Goal: Task Accomplishment & Management: Manage account settings

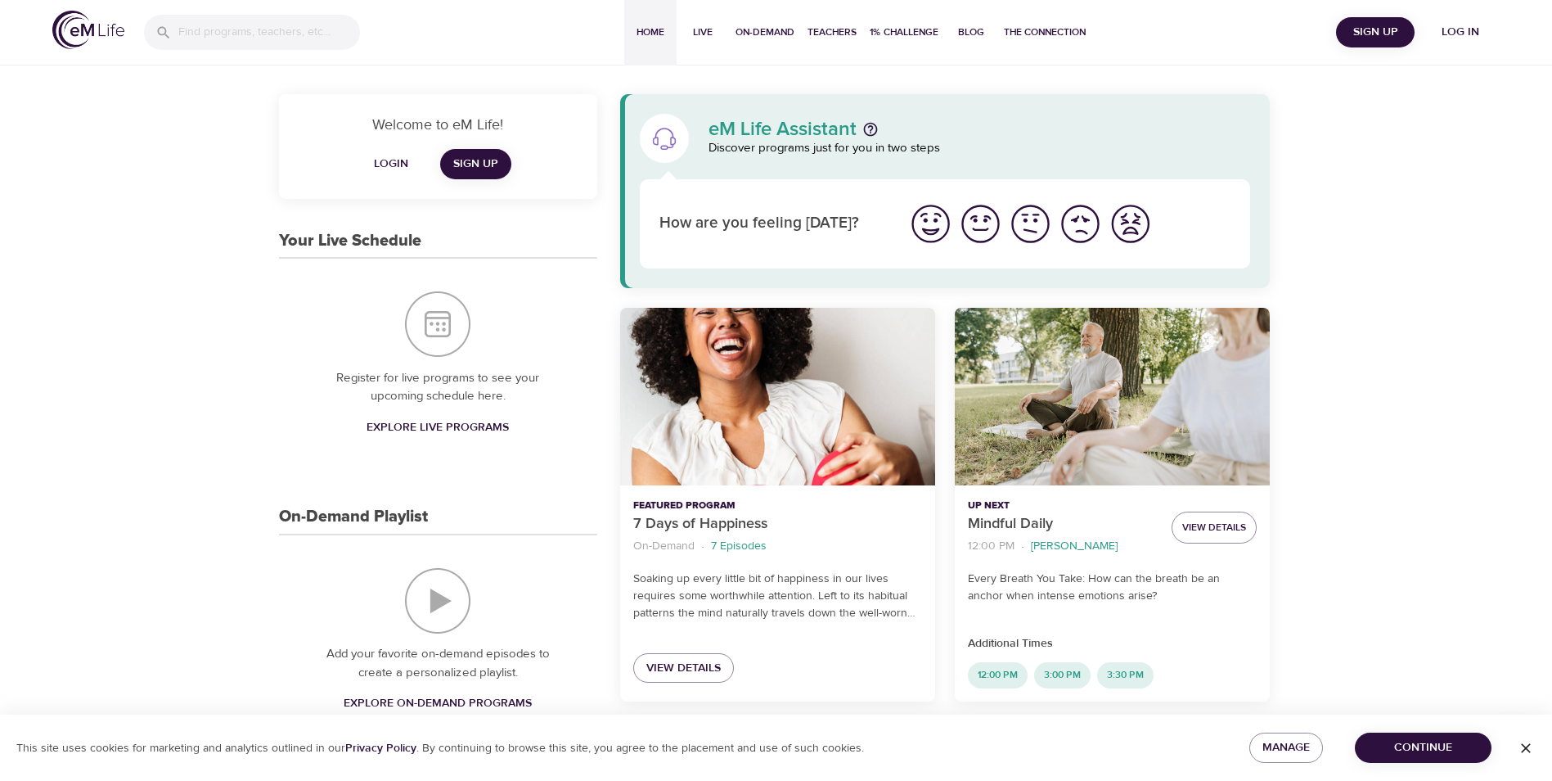
click at [1448, 29] on span "Log in" at bounding box center [1460, 32] width 65 height 20
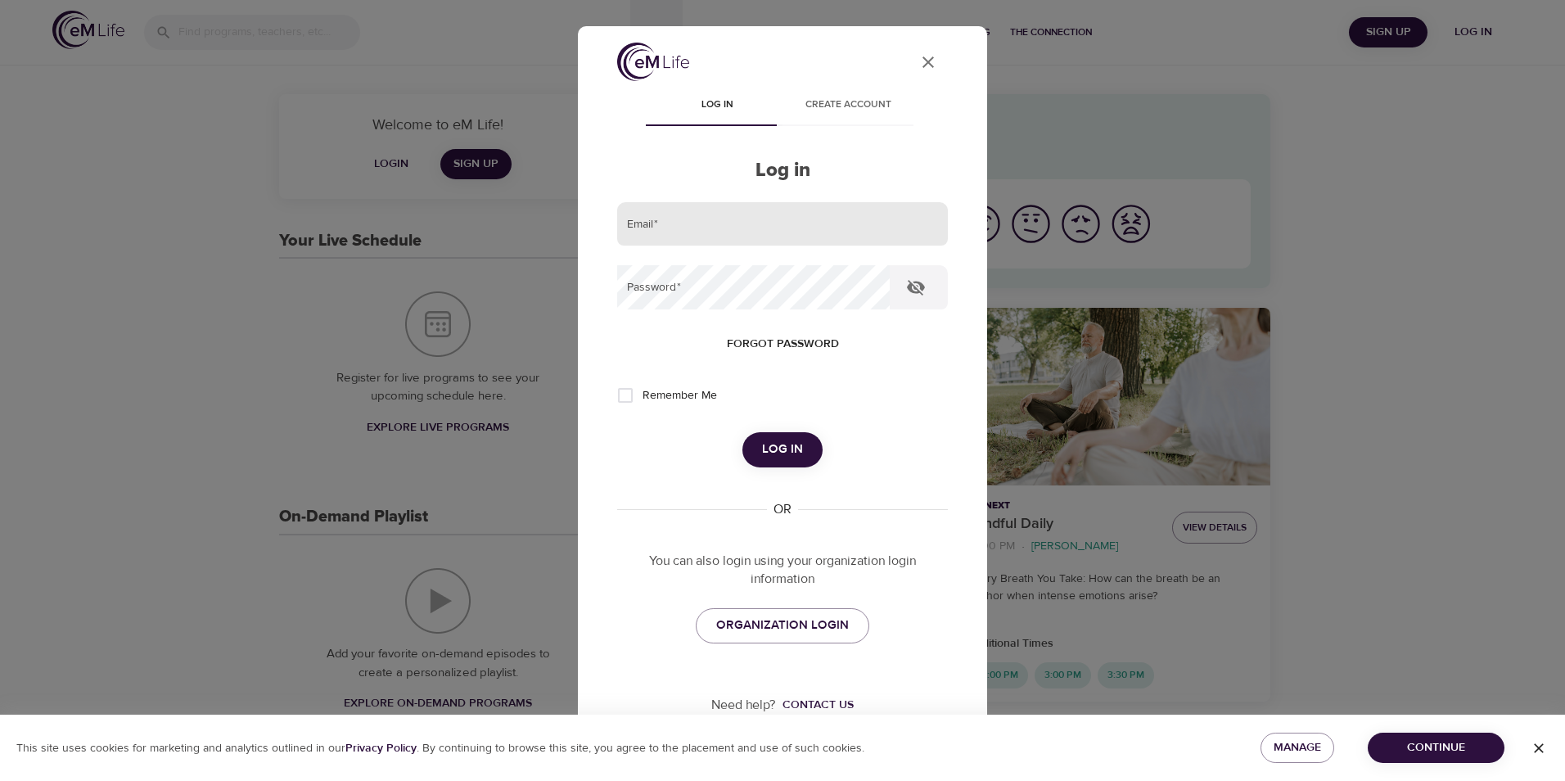
type input "[EMAIL_ADDRESS][US_STATE][DOMAIN_NAME]"
click at [772, 420] on form "Email   * [EMAIL_ADDRESS][US_STATE][DOMAIN_NAME] Password   * Forgot password R…" at bounding box center [782, 334] width 331 height 265
click at [778, 441] on span "Log in" at bounding box center [782, 449] width 41 height 21
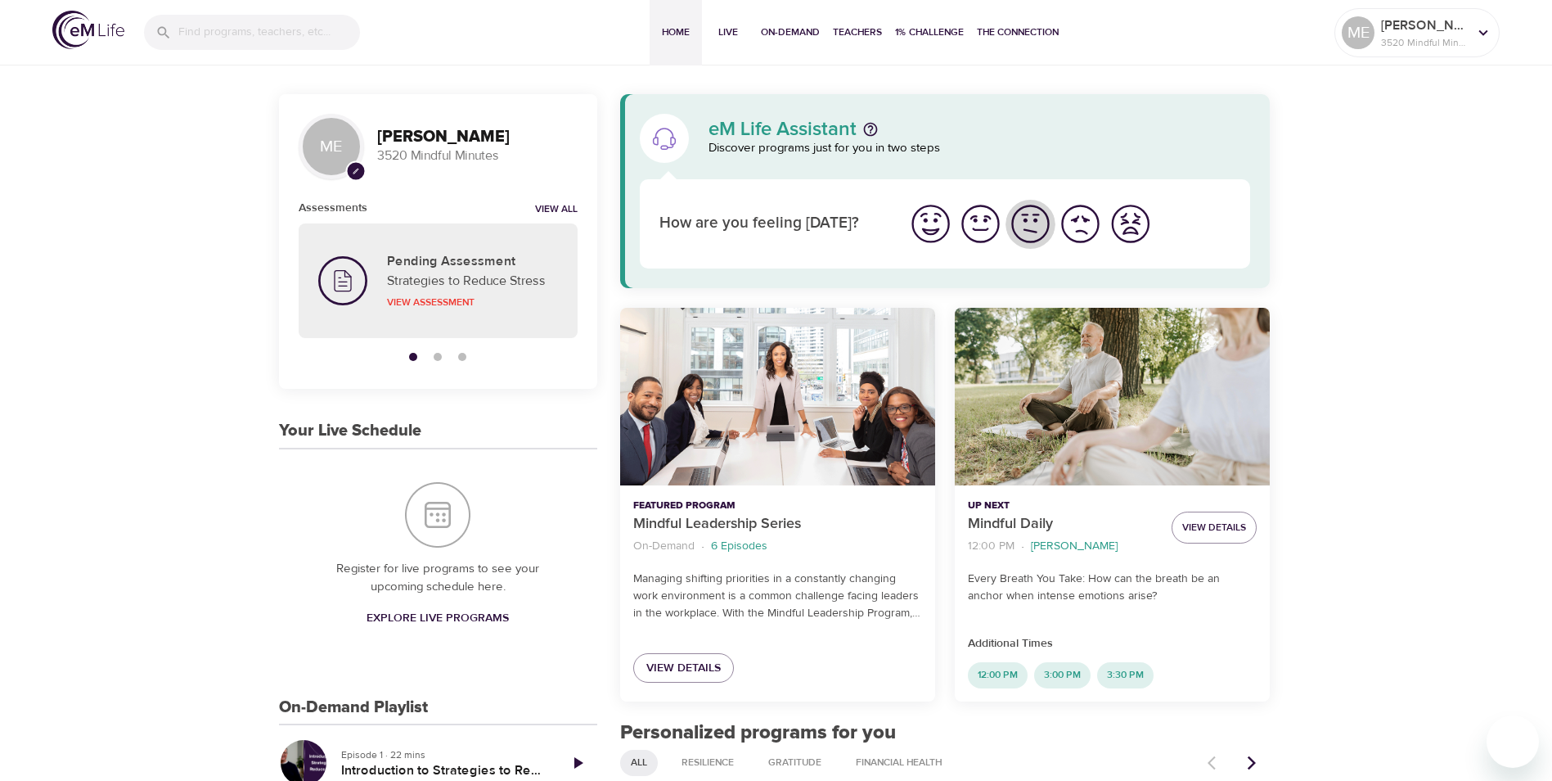
click at [1024, 216] on img "I'm feeling ok" at bounding box center [1030, 223] width 45 height 45
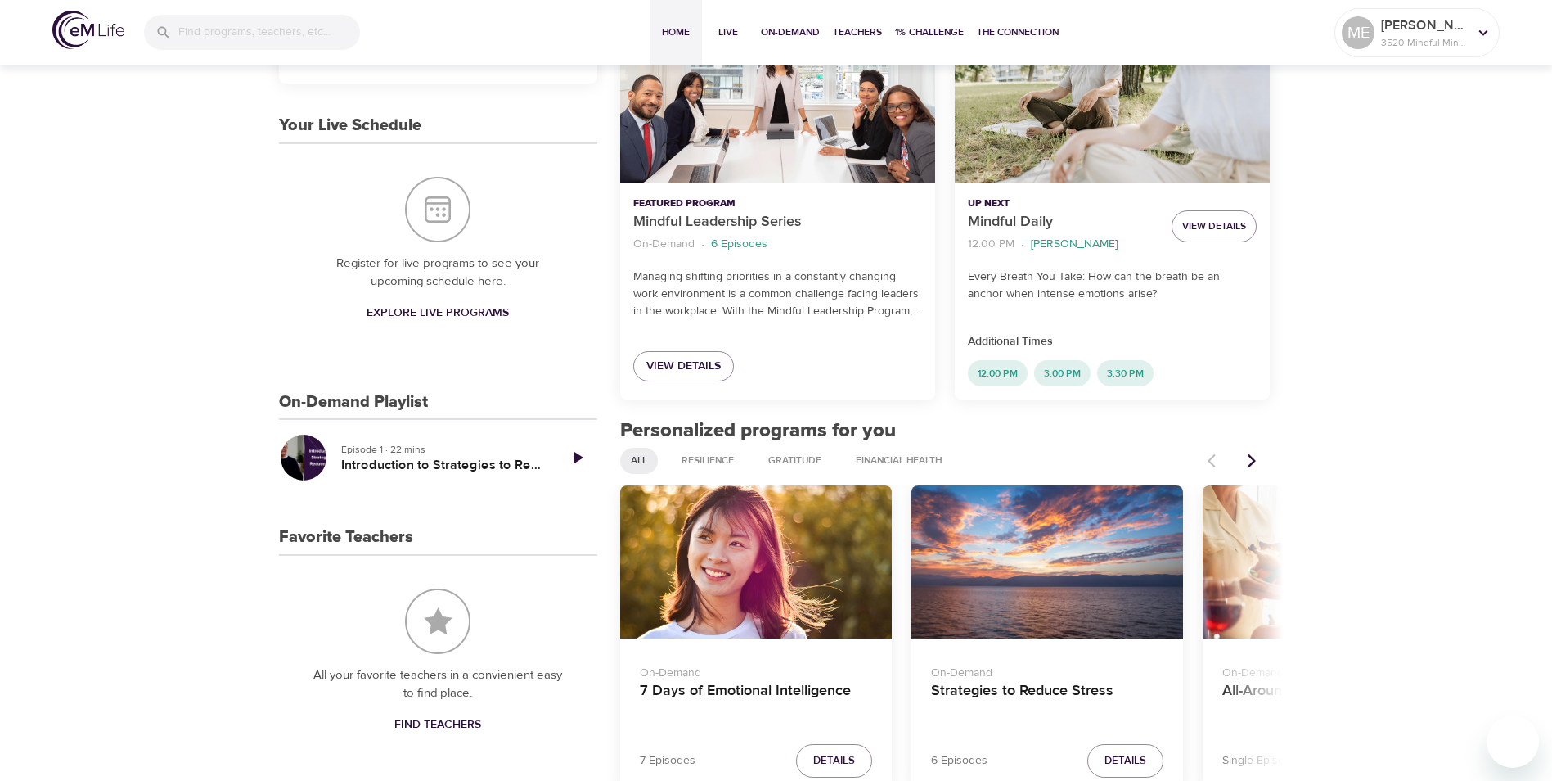
scroll to position [327, 0]
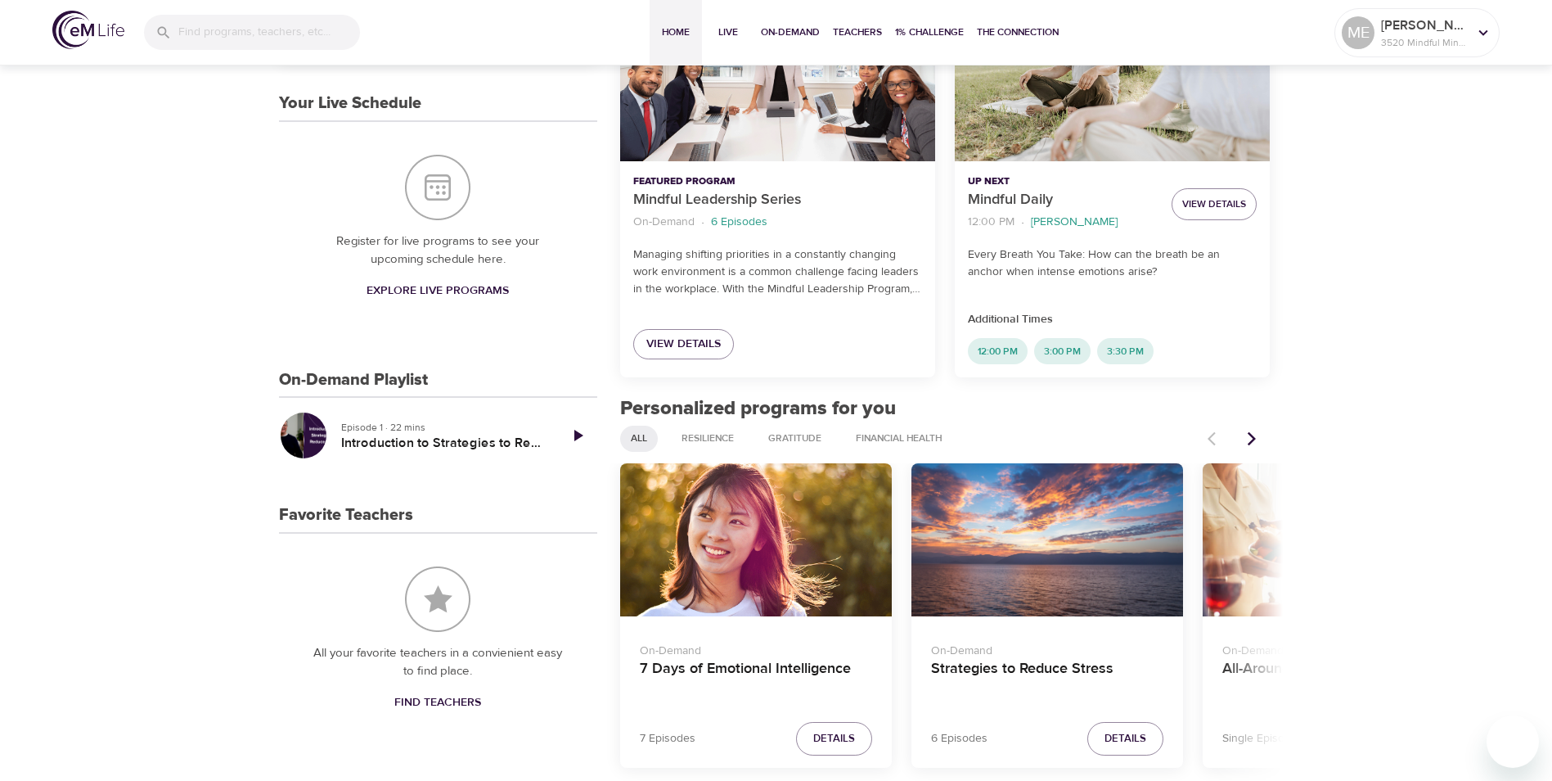
click at [1253, 426] on button "Next items" at bounding box center [1252, 439] width 36 height 36
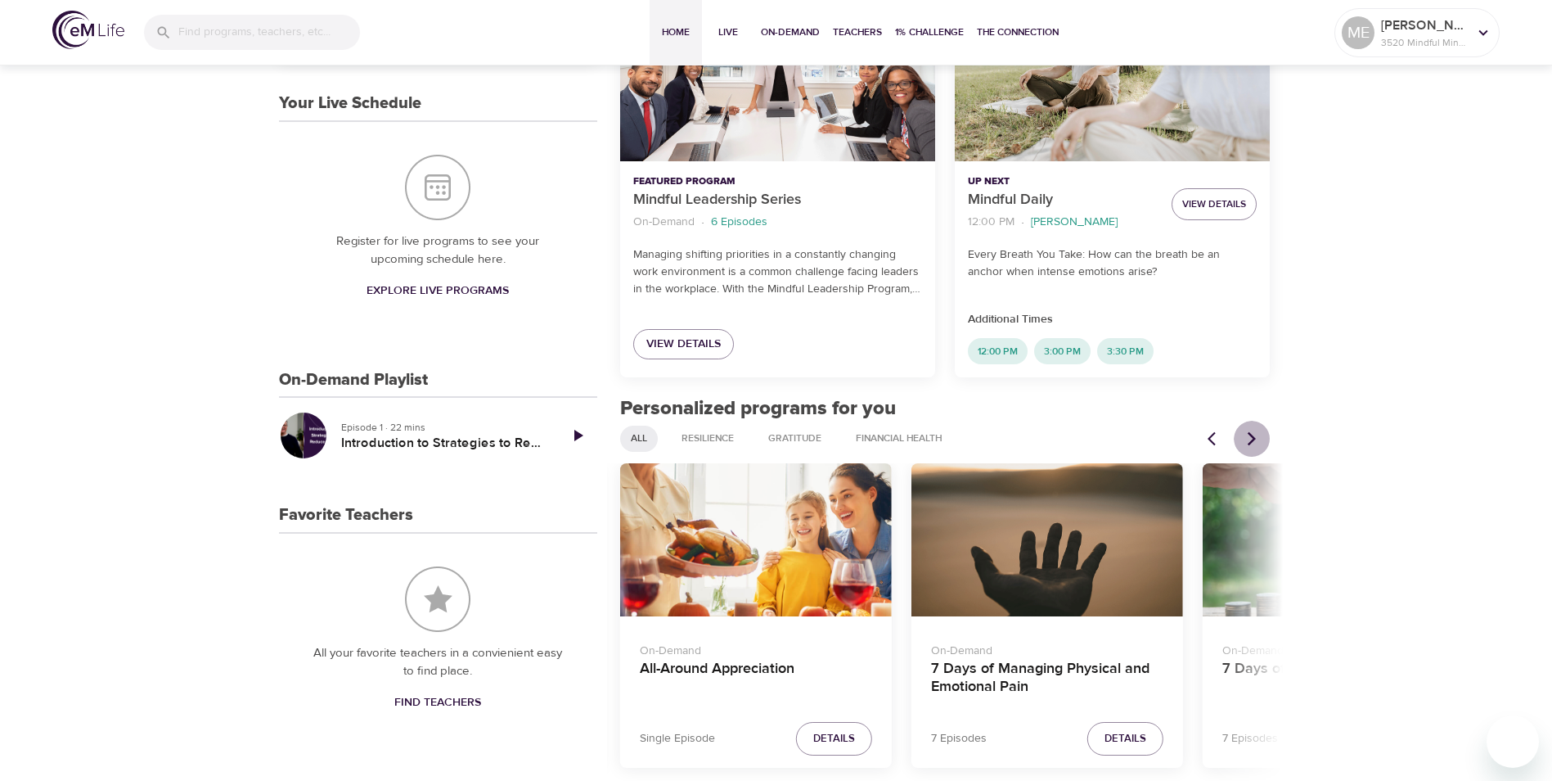
click at [1253, 426] on button "Next items" at bounding box center [1252, 439] width 36 height 36
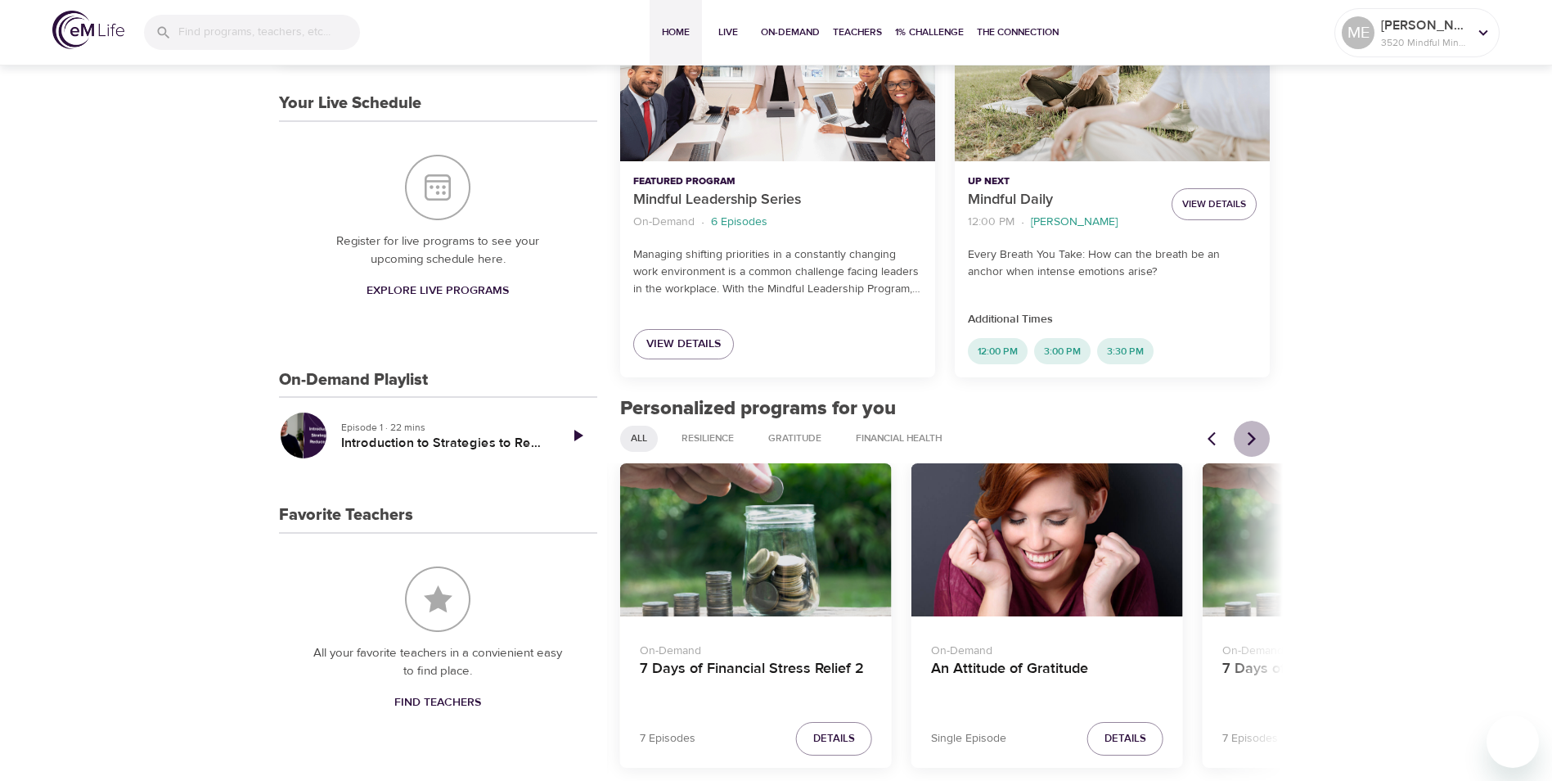
click at [1253, 426] on button "Next items" at bounding box center [1252, 439] width 36 height 36
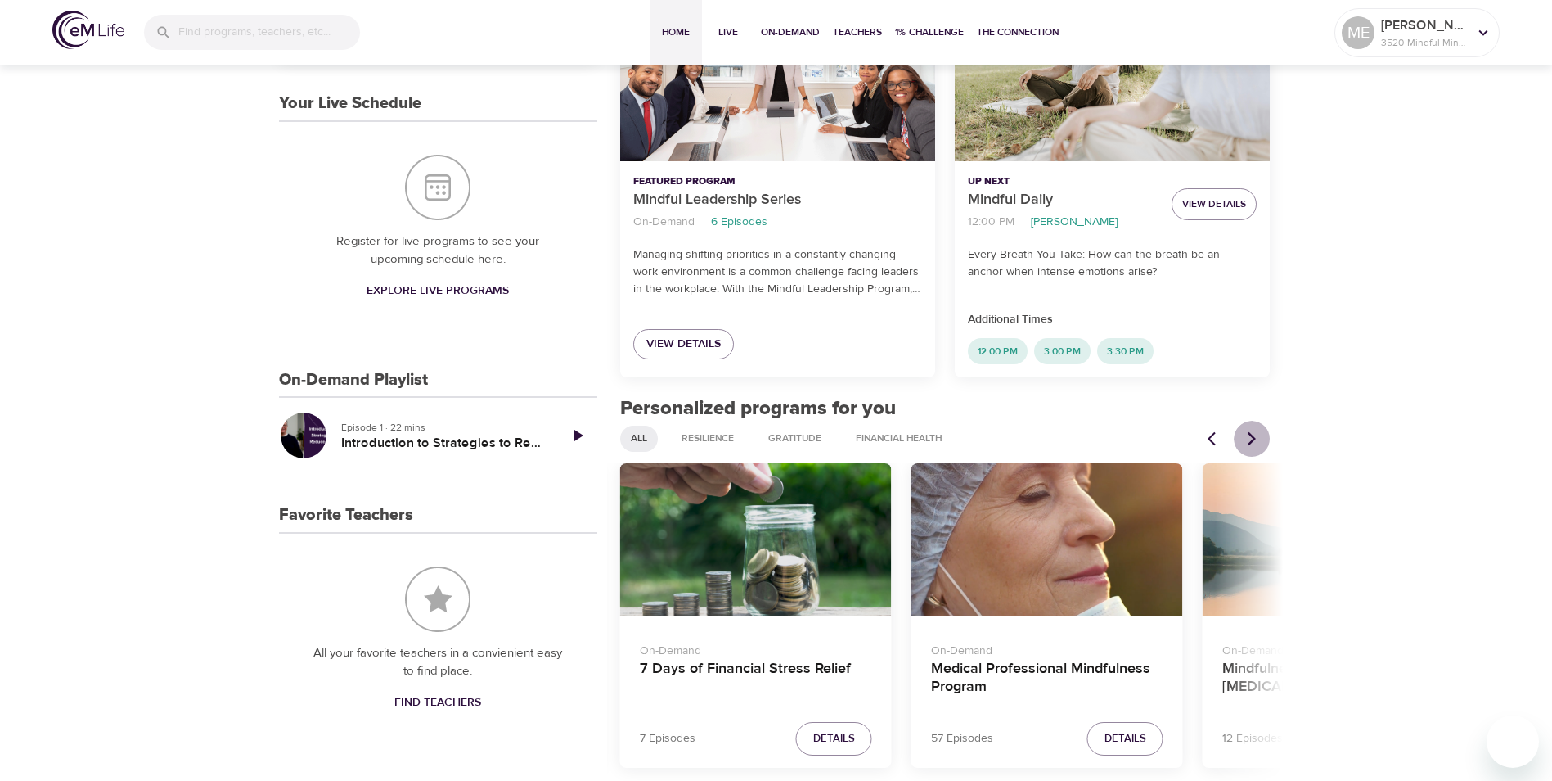
click at [1253, 426] on button "Next items" at bounding box center [1252, 439] width 36 height 36
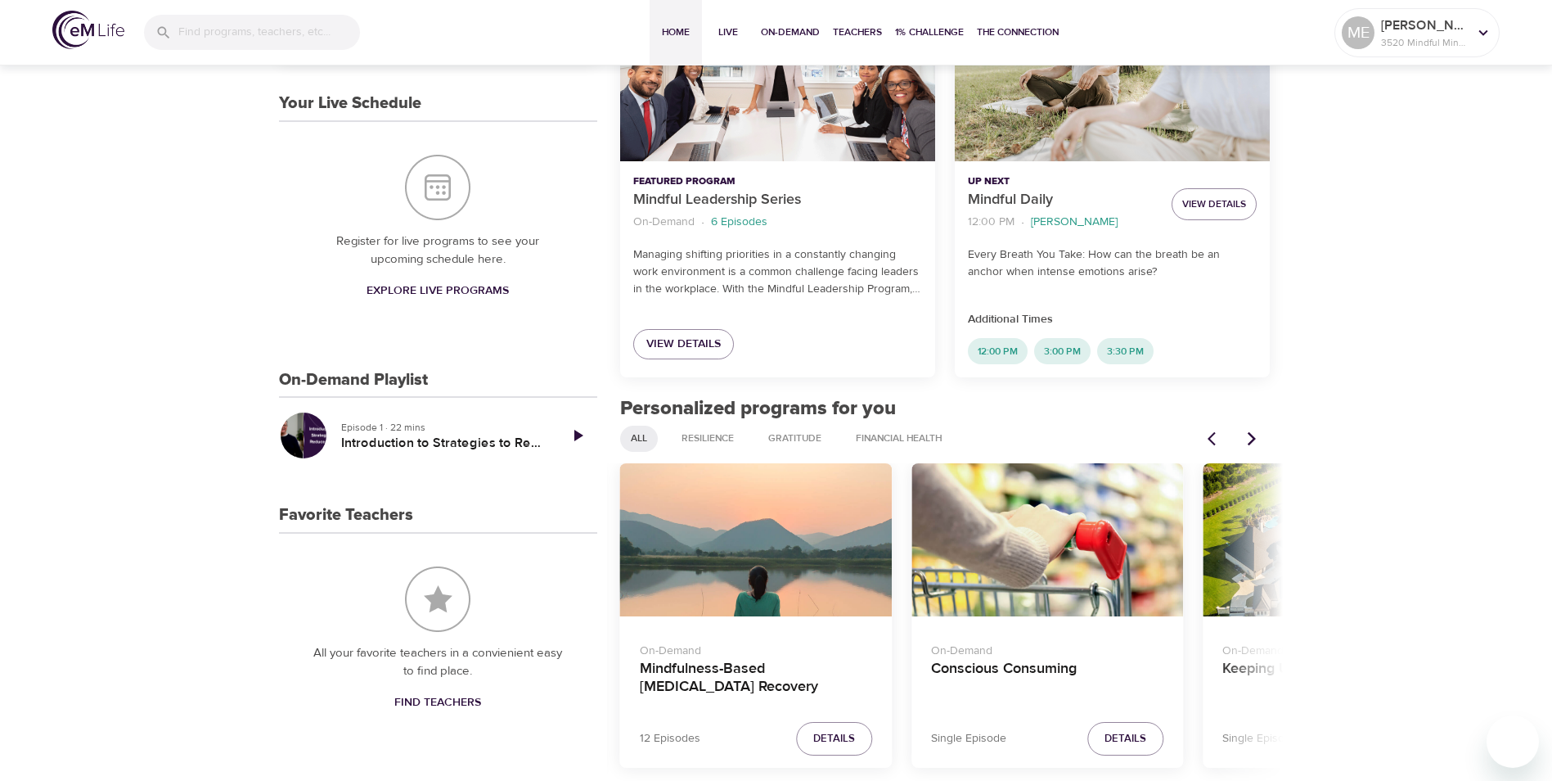
click at [1250, 436] on icon "Next items" at bounding box center [1252, 438] width 16 height 16
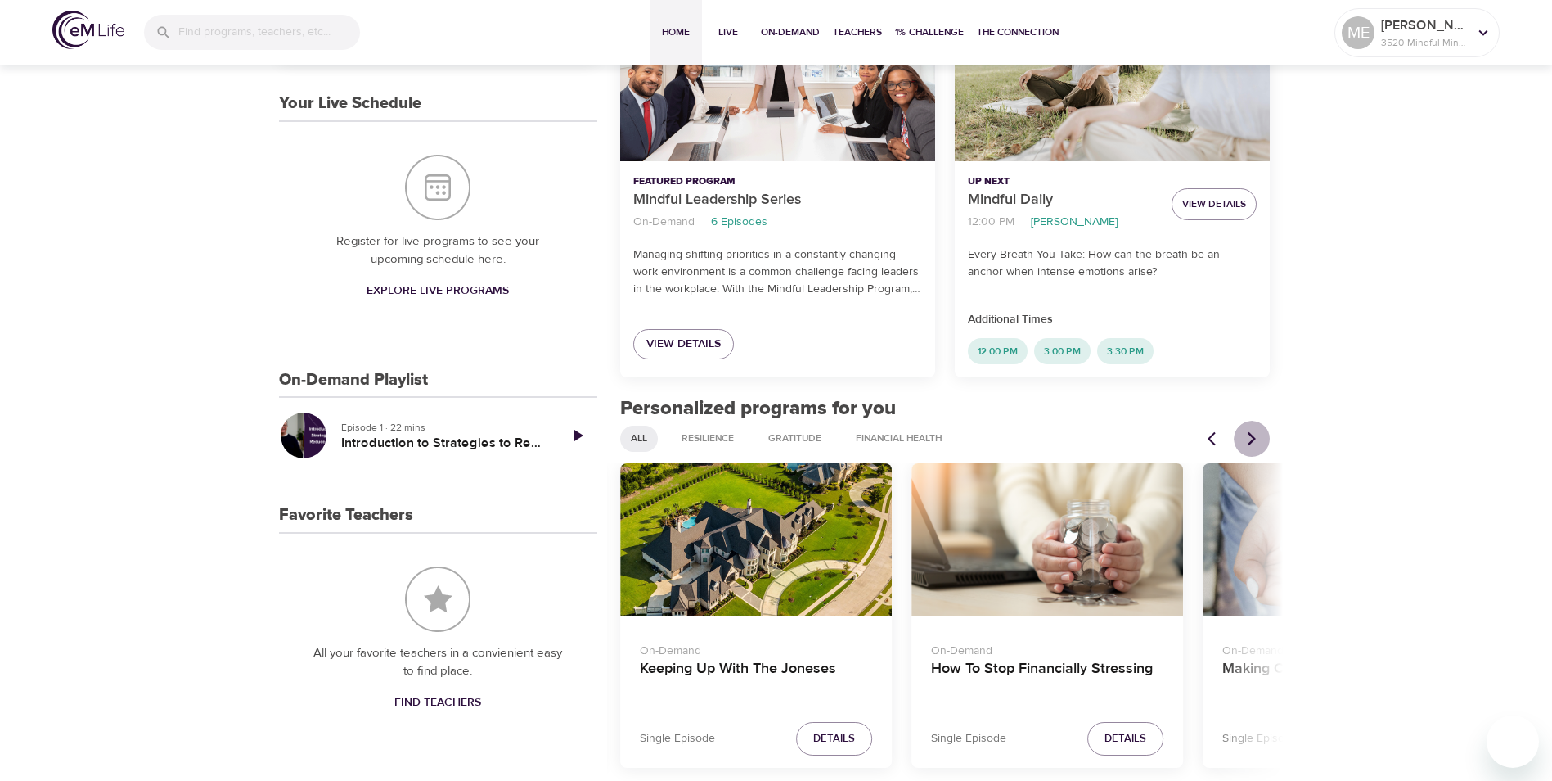
click at [1250, 436] on icon "Next items" at bounding box center [1252, 438] width 16 height 16
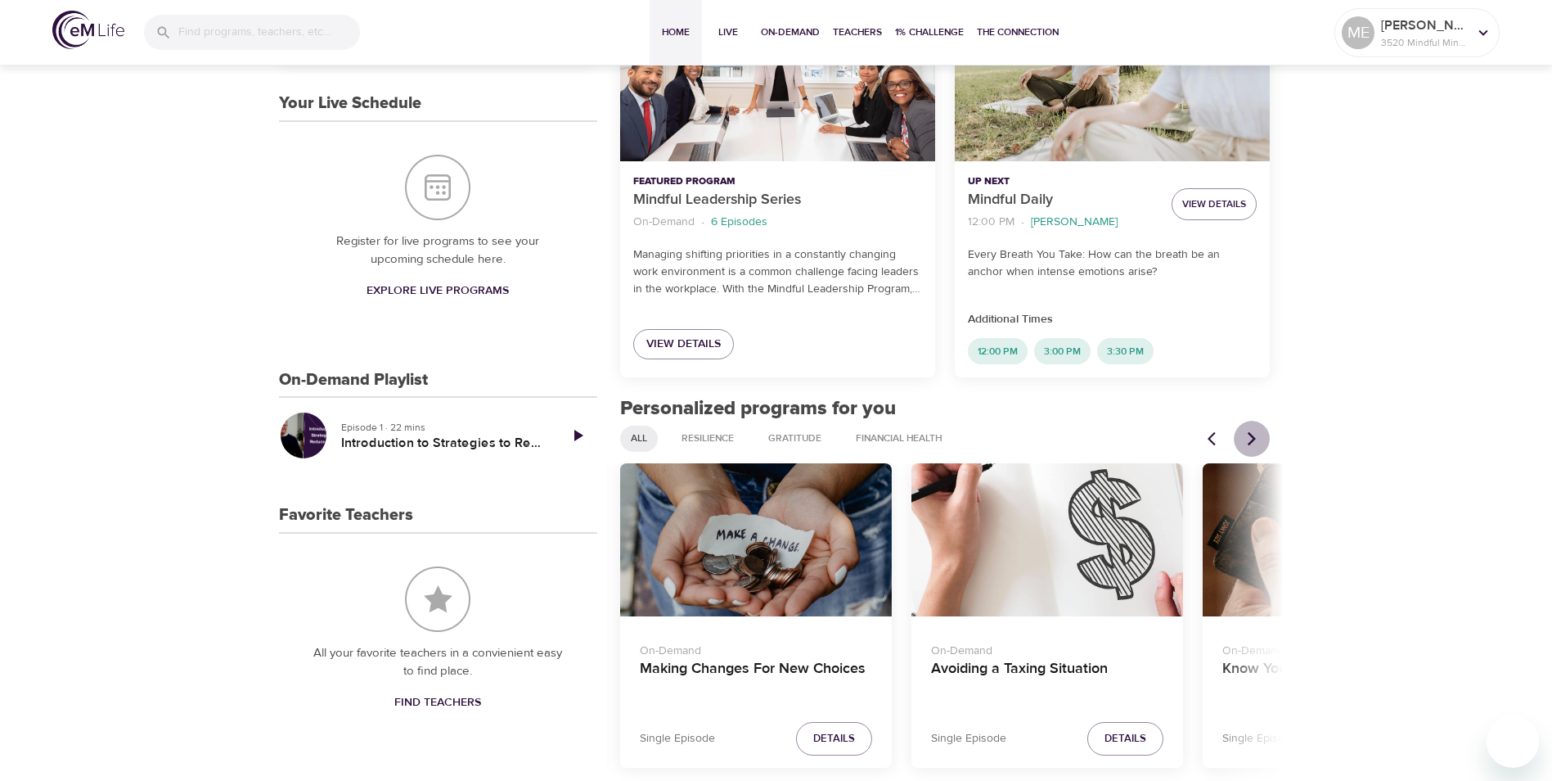
click at [1250, 436] on icon "Next items" at bounding box center [1252, 438] width 16 height 16
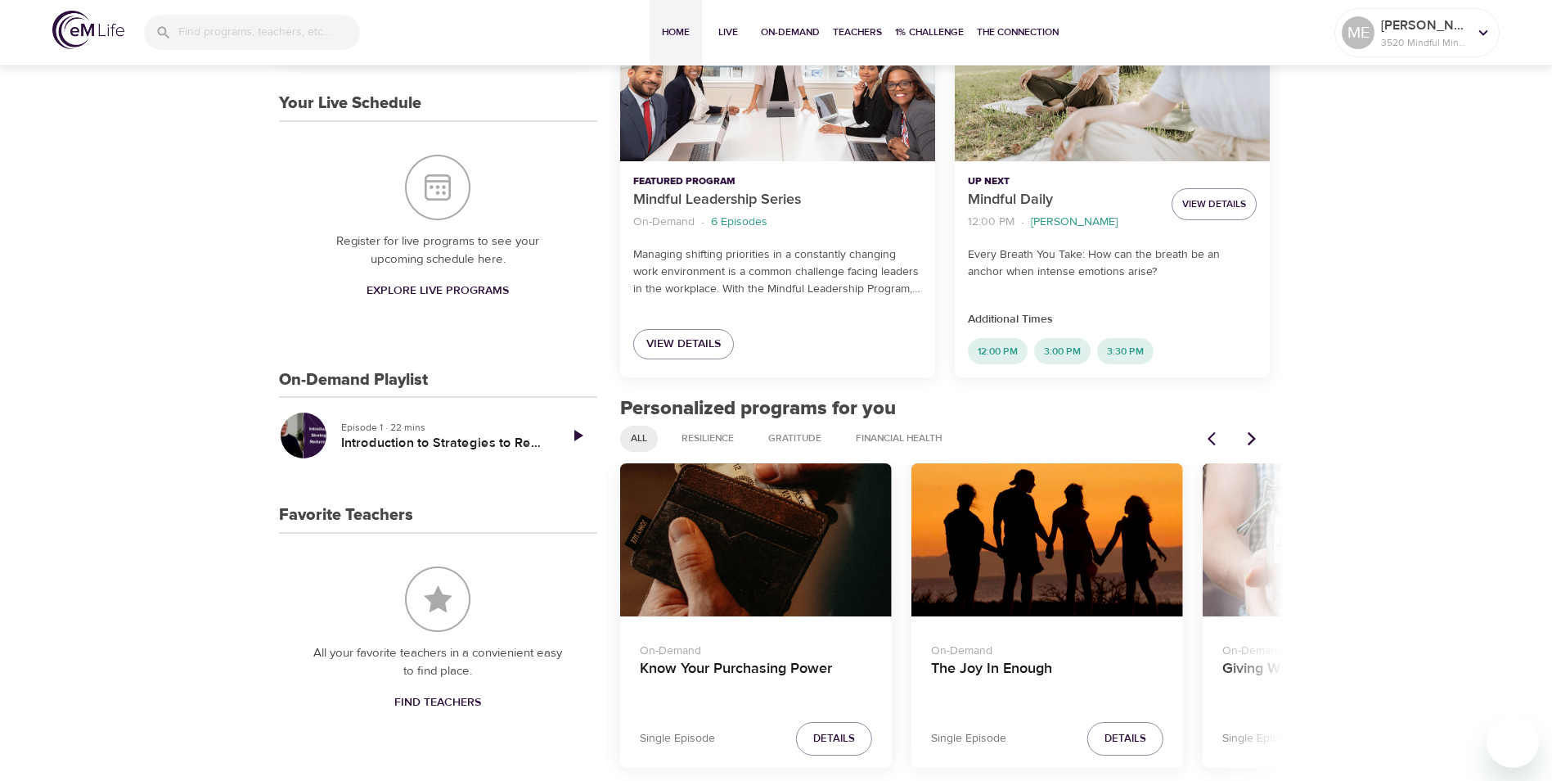
click at [1250, 436] on icon "Next items" at bounding box center [1252, 438] width 16 height 16
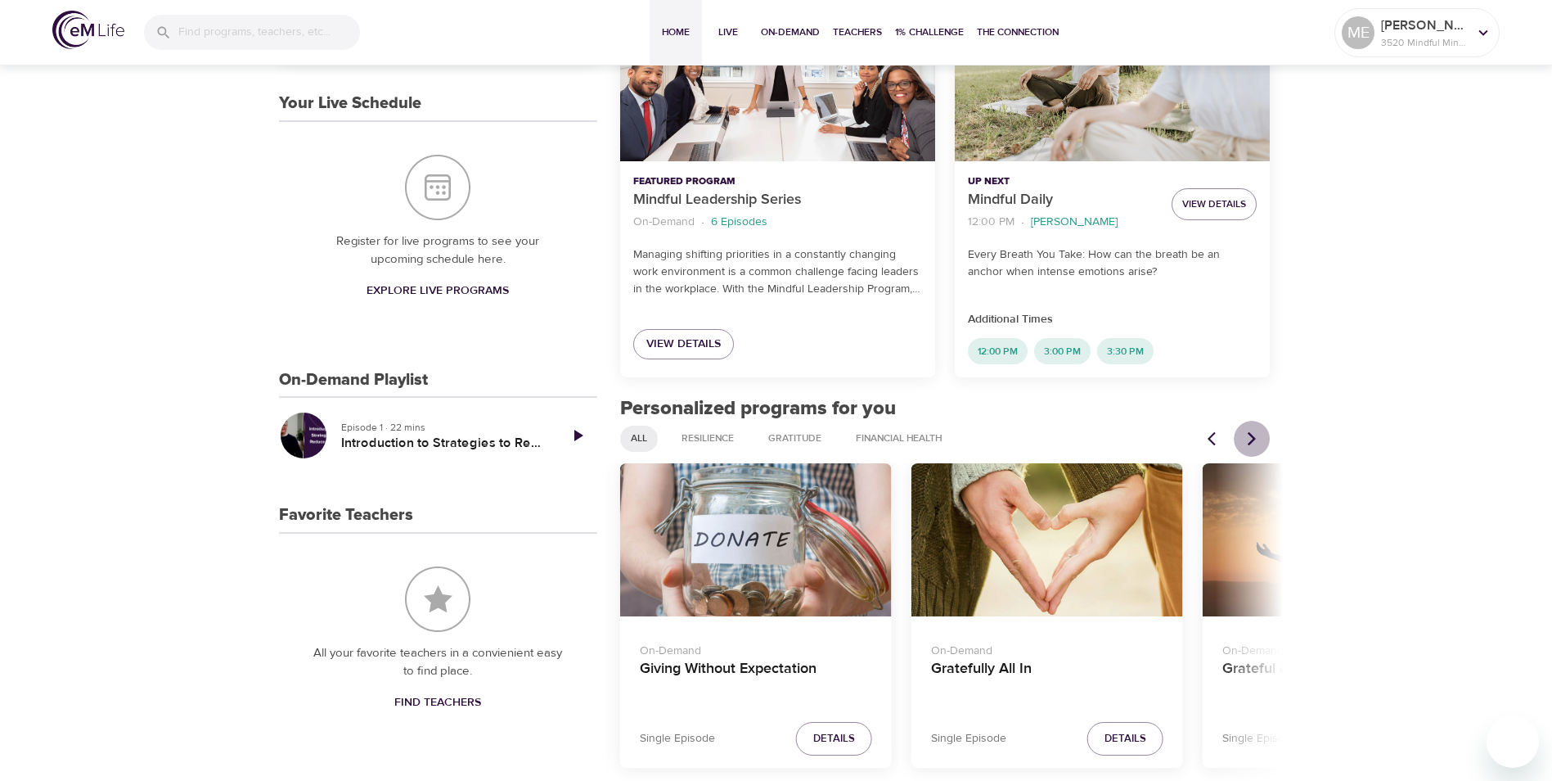
click at [1250, 436] on icon "Next items" at bounding box center [1252, 438] width 16 height 16
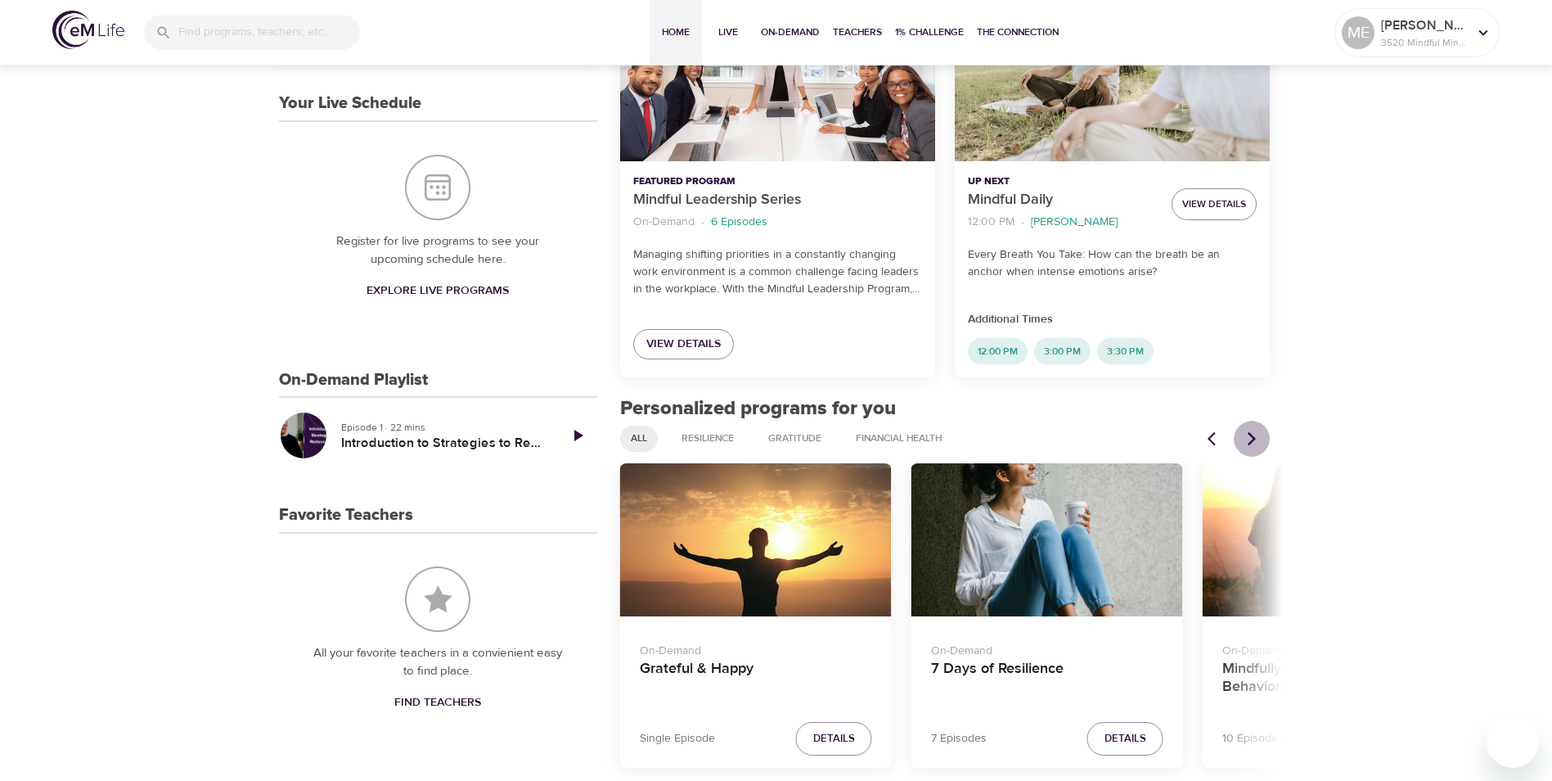
click at [1250, 436] on icon "Next items" at bounding box center [1252, 438] width 16 height 16
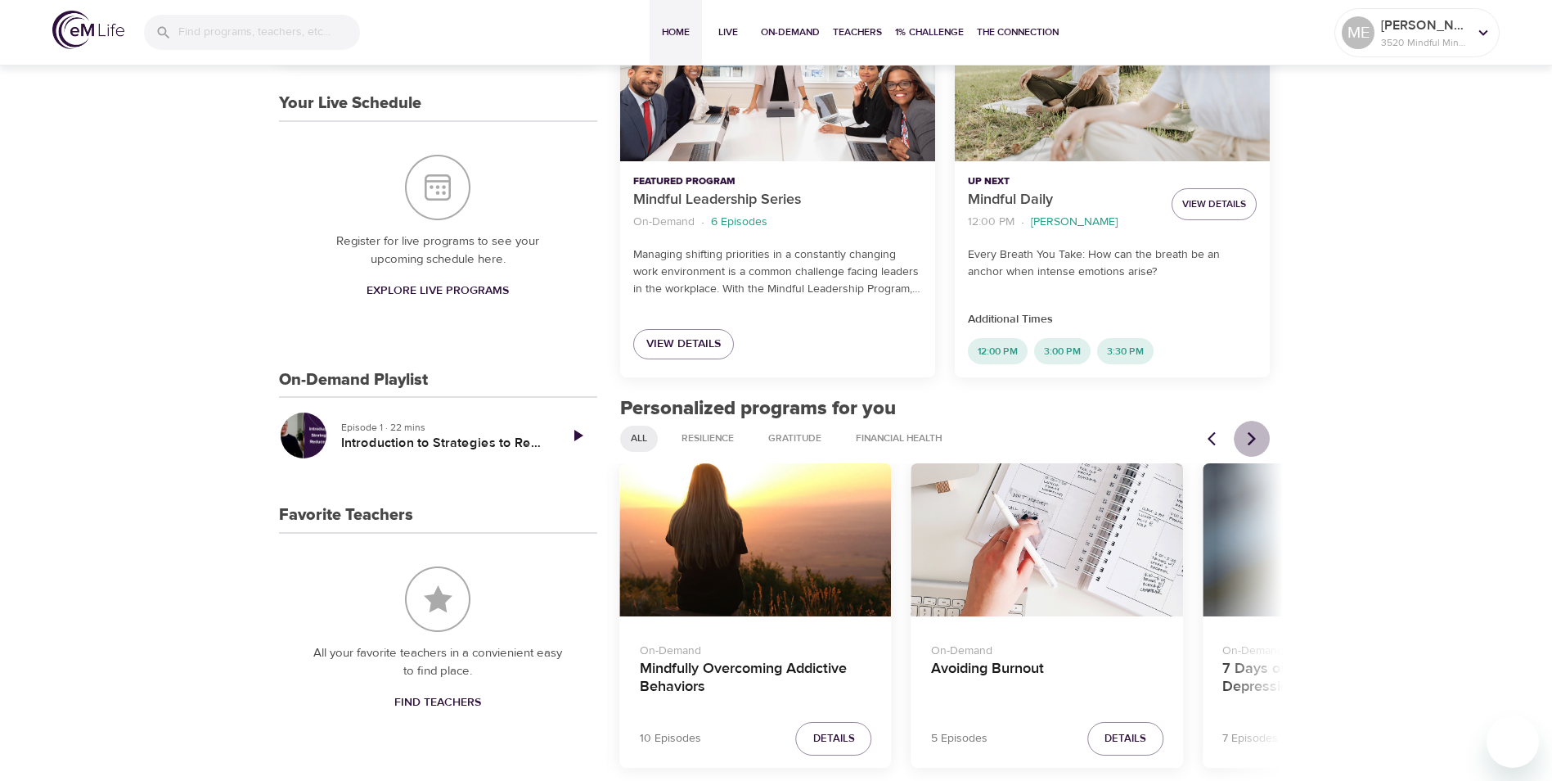
click at [1250, 436] on icon "Next items" at bounding box center [1252, 438] width 16 height 16
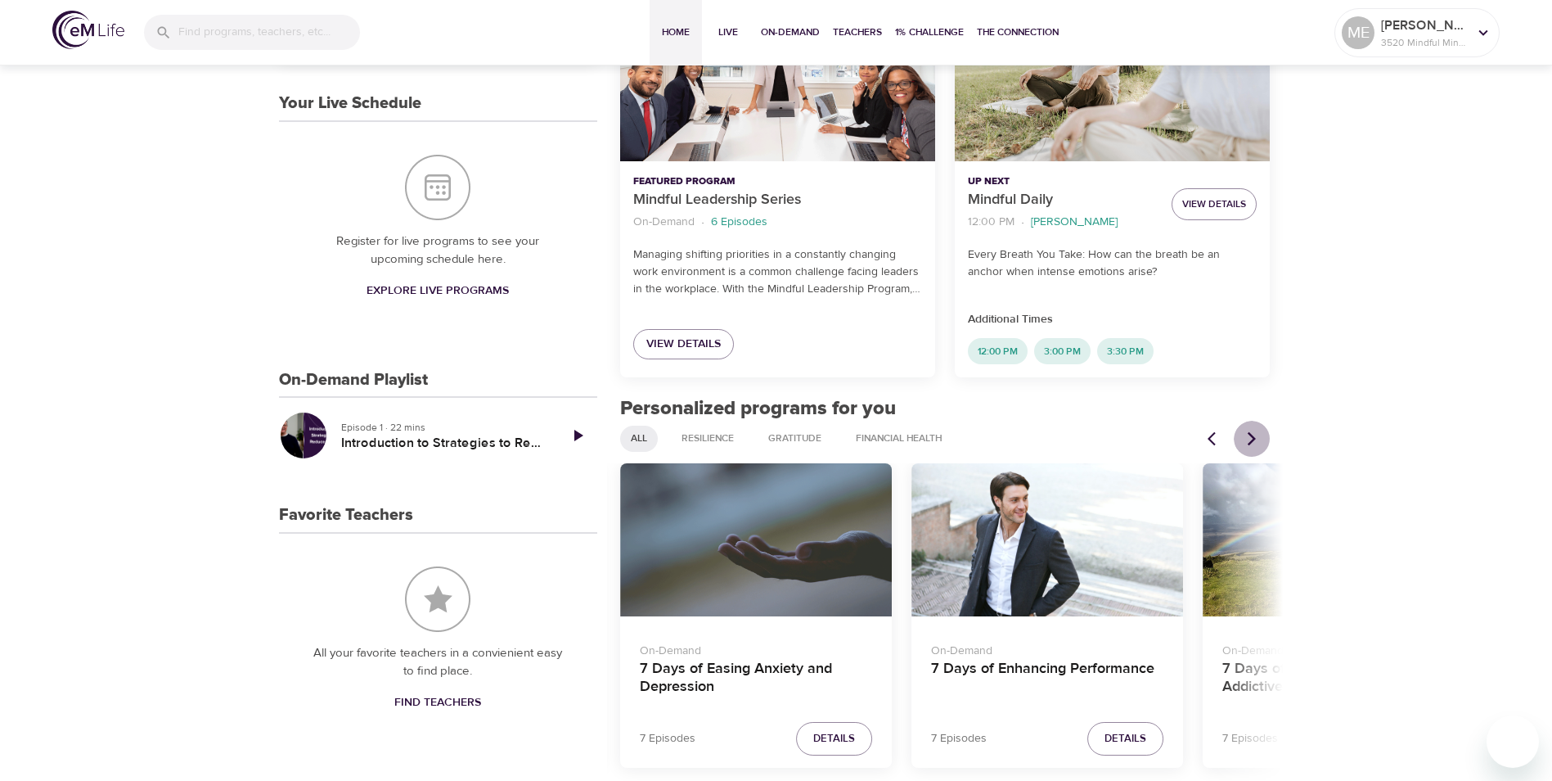
click at [1250, 436] on icon "Next items" at bounding box center [1252, 438] width 16 height 16
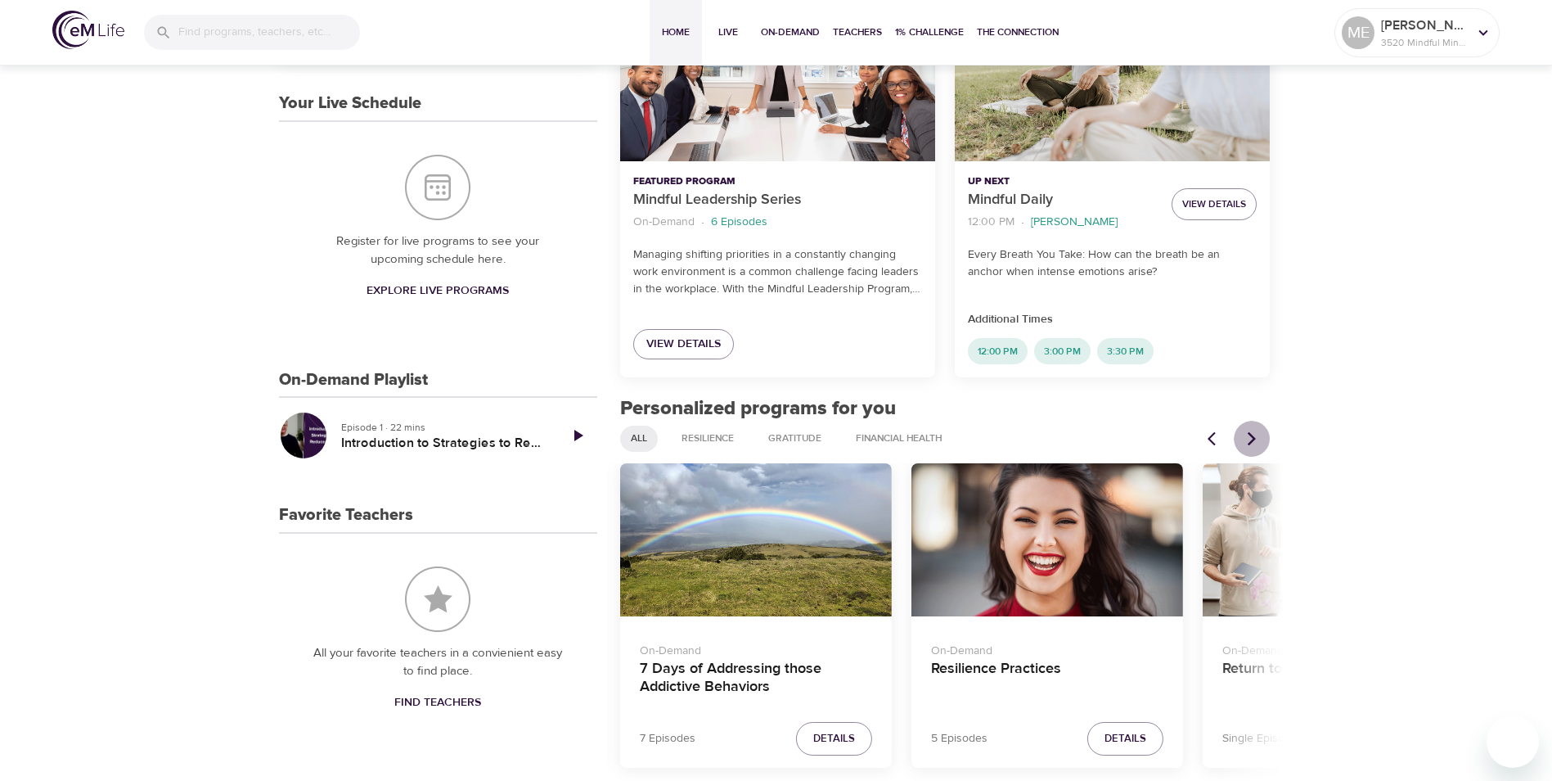
click at [1250, 436] on icon "Next items" at bounding box center [1252, 438] width 16 height 16
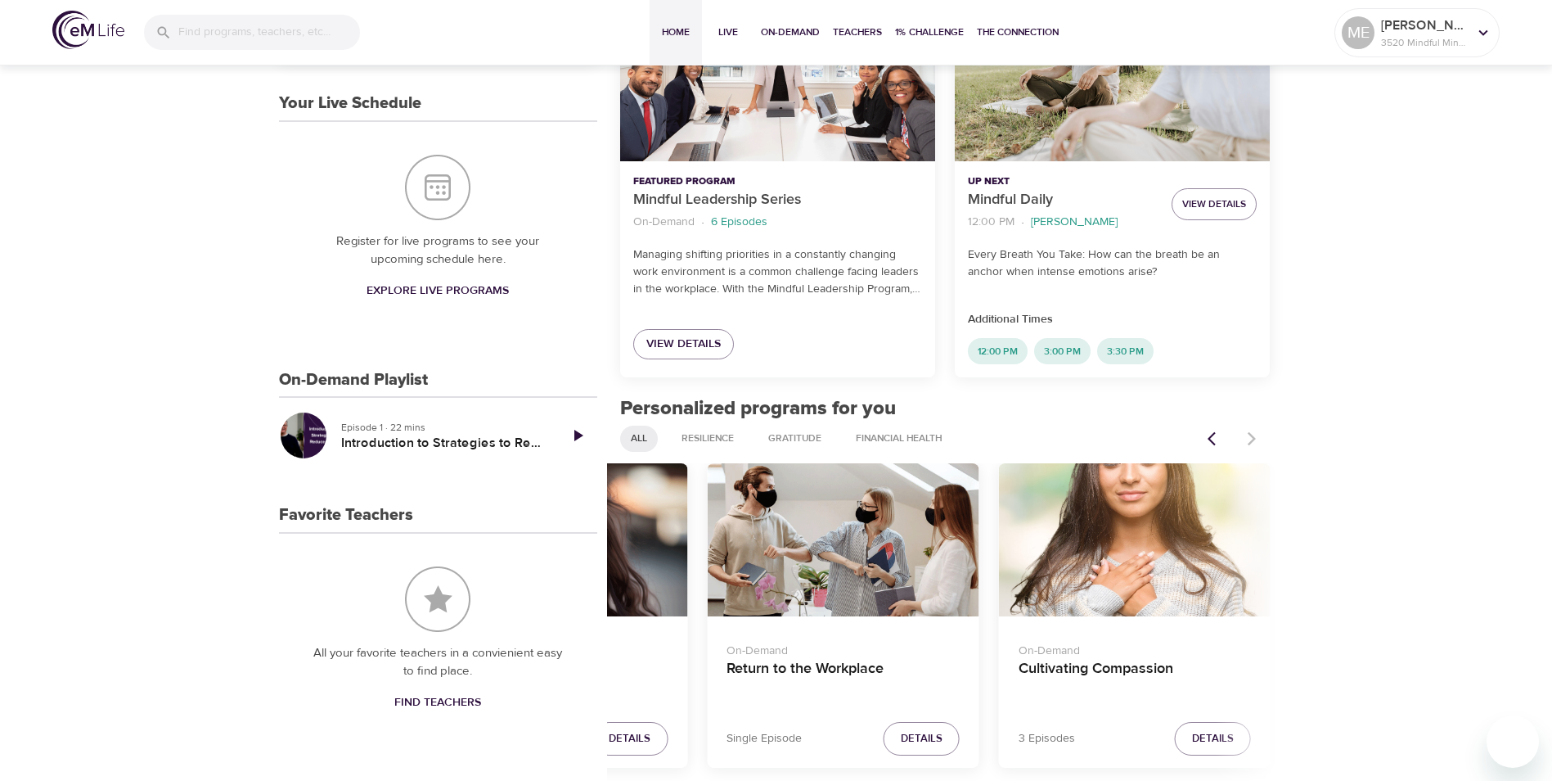
click at [1250, 436] on div at bounding box center [1234, 439] width 72 height 36
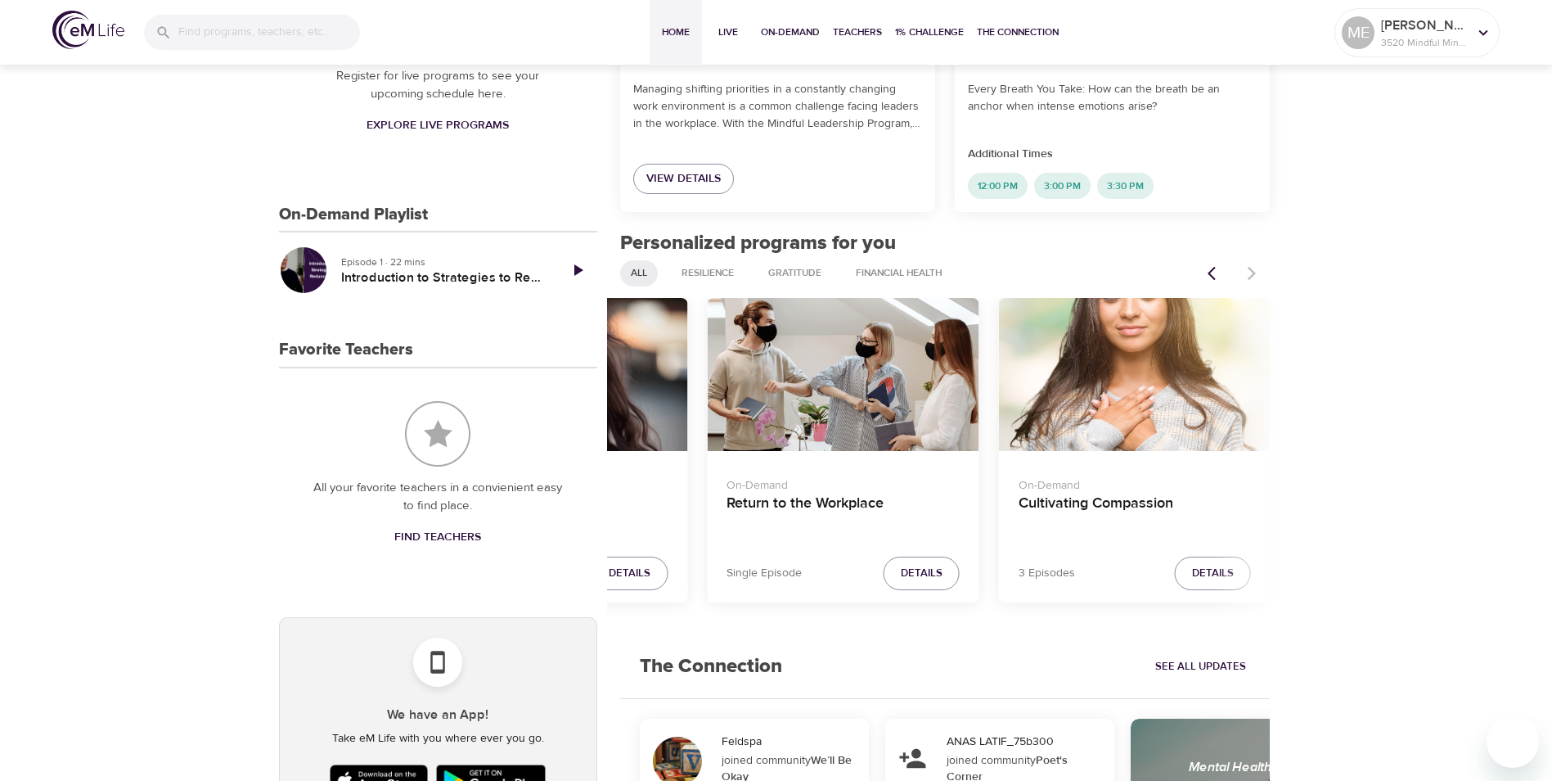
scroll to position [491, 0]
click at [1216, 274] on icon "Previous items" at bounding box center [1216, 275] width 16 height 16
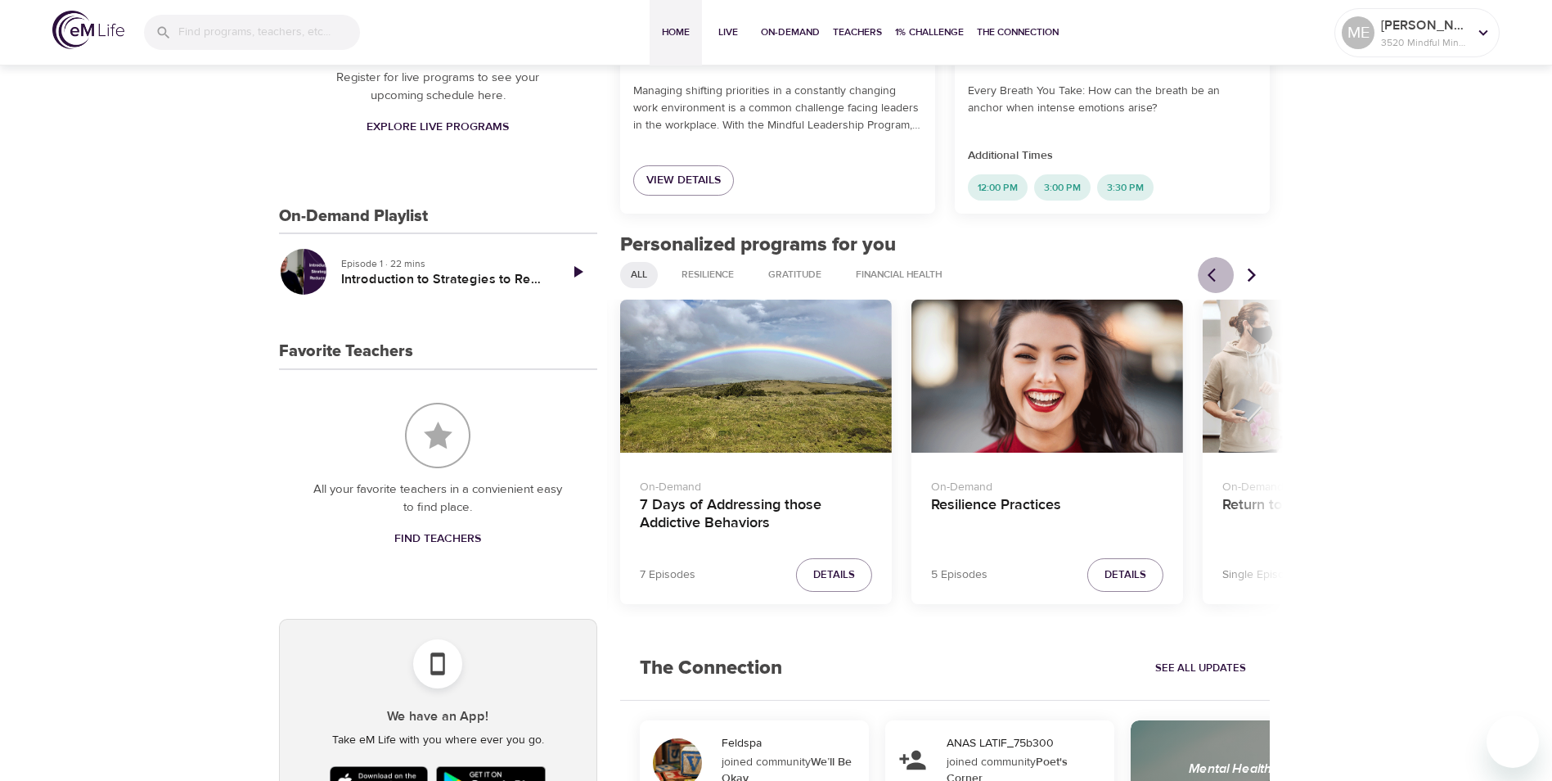
click at [1216, 274] on icon "Previous items" at bounding box center [1216, 275] width 16 height 16
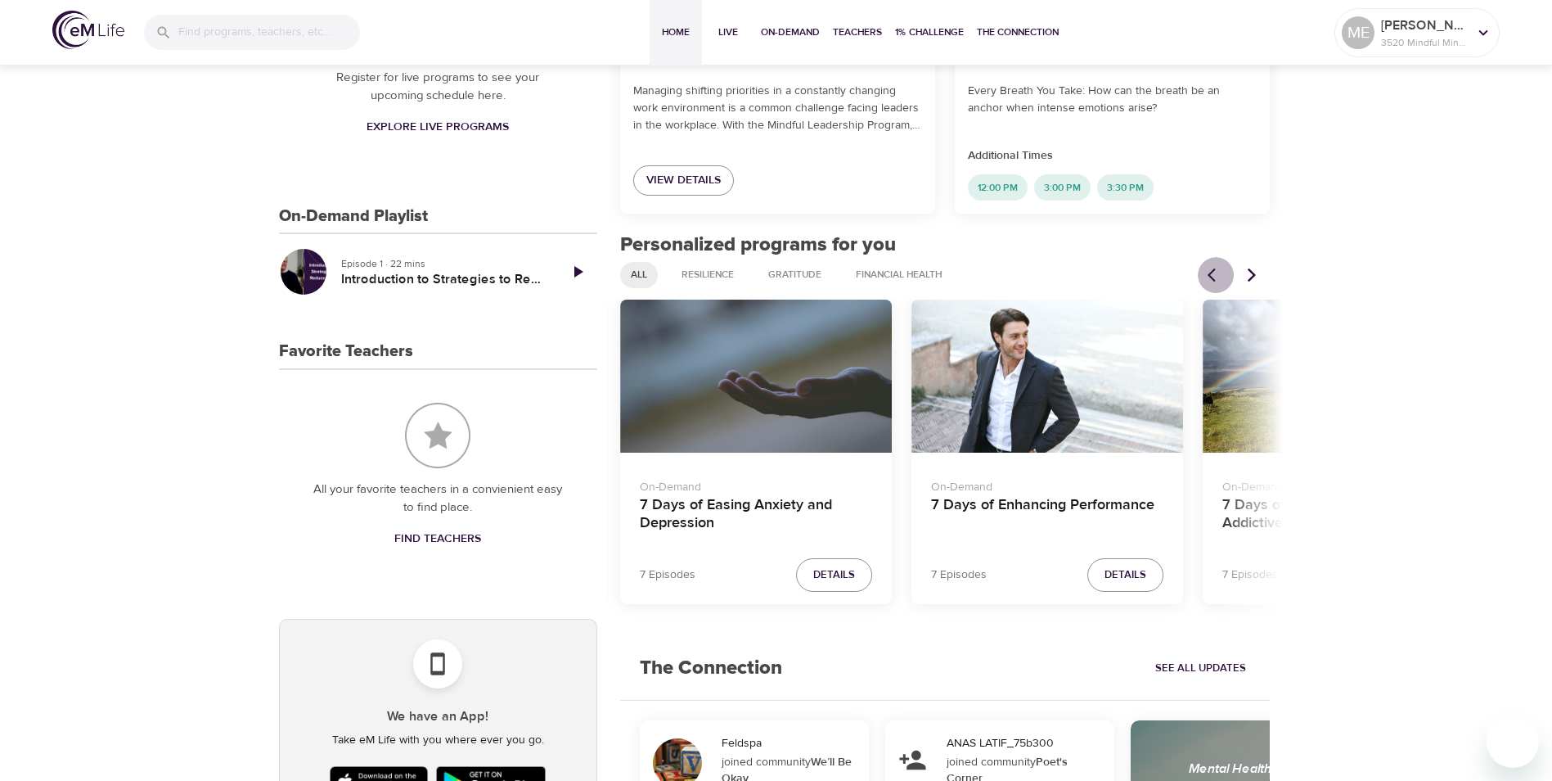
click at [1216, 274] on icon "Previous items" at bounding box center [1216, 275] width 16 height 16
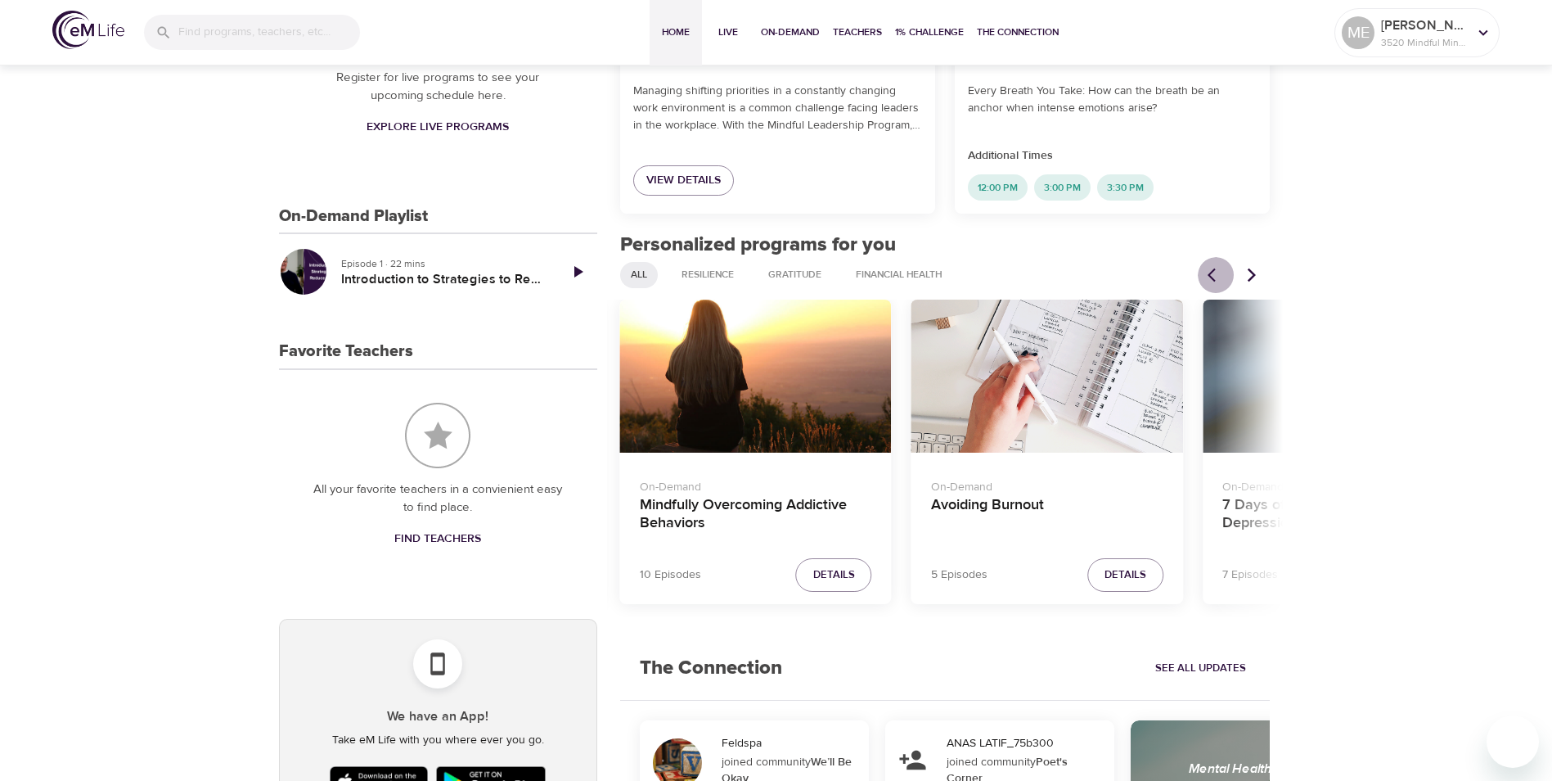
click at [1216, 274] on icon "Previous items" at bounding box center [1216, 275] width 16 height 16
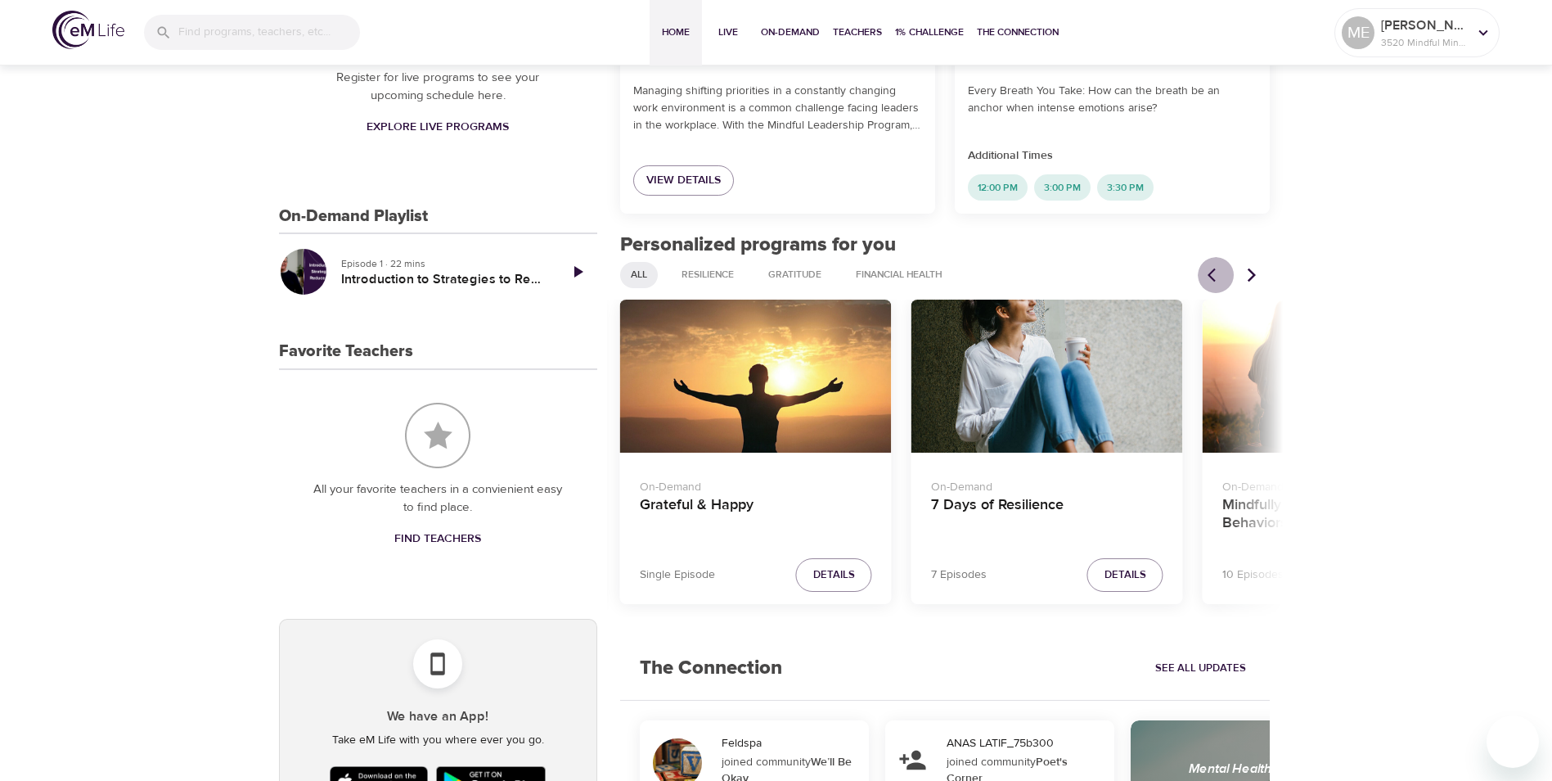
click at [1216, 274] on icon "Previous items" at bounding box center [1216, 275] width 16 height 16
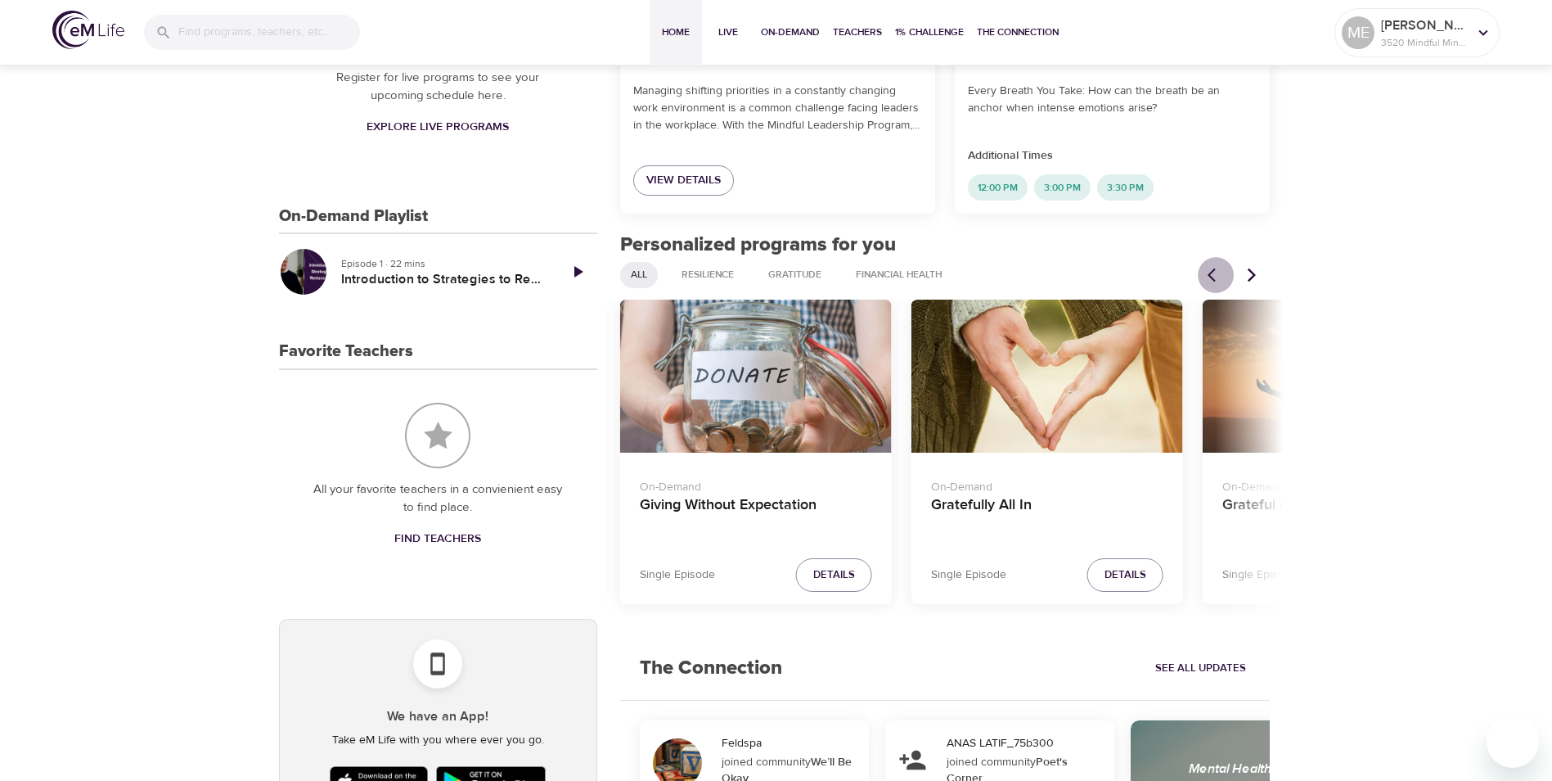
click at [1217, 274] on icon "Previous items" at bounding box center [1216, 275] width 16 height 16
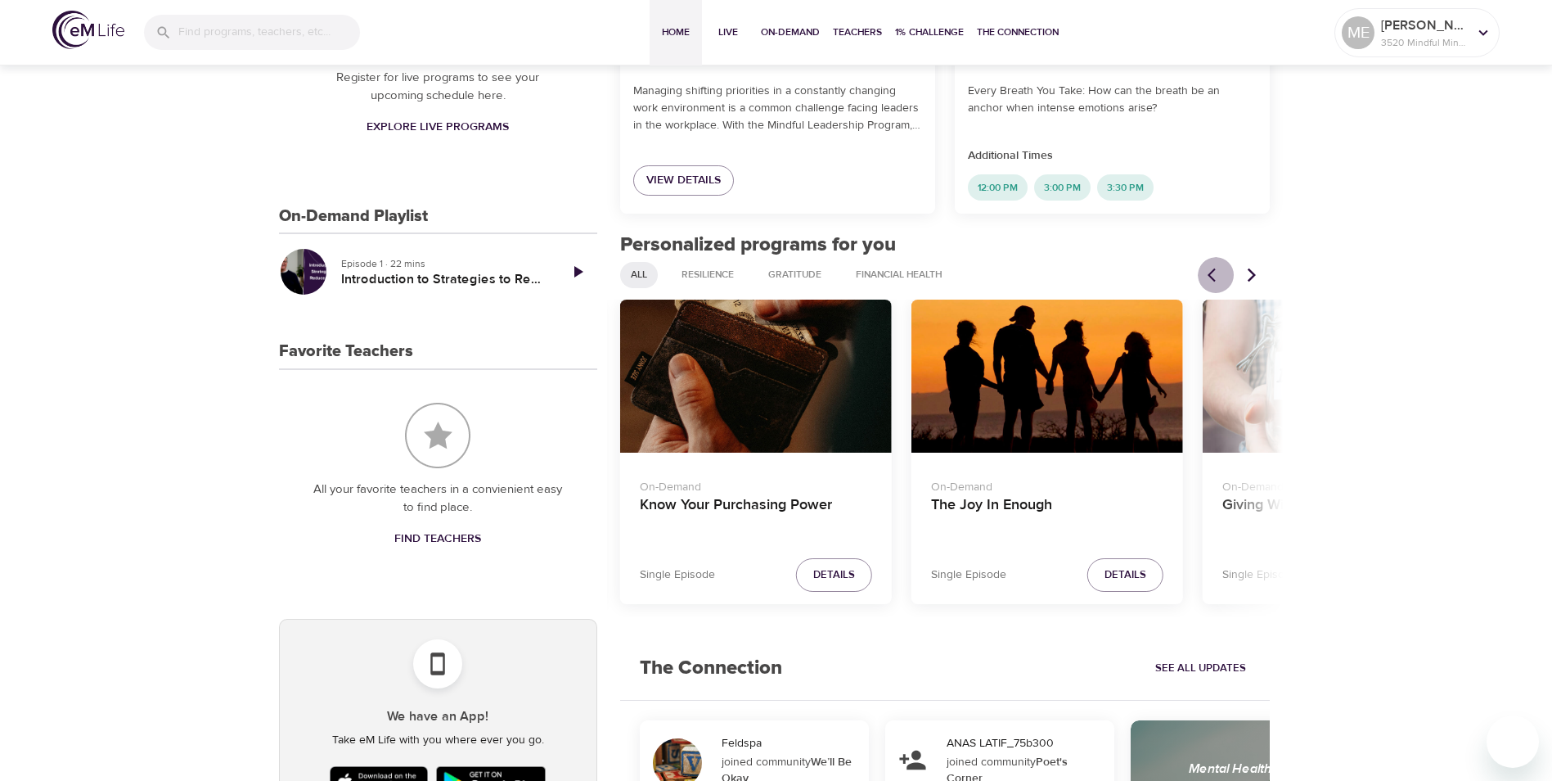
click at [1217, 274] on icon "Previous items" at bounding box center [1216, 275] width 16 height 16
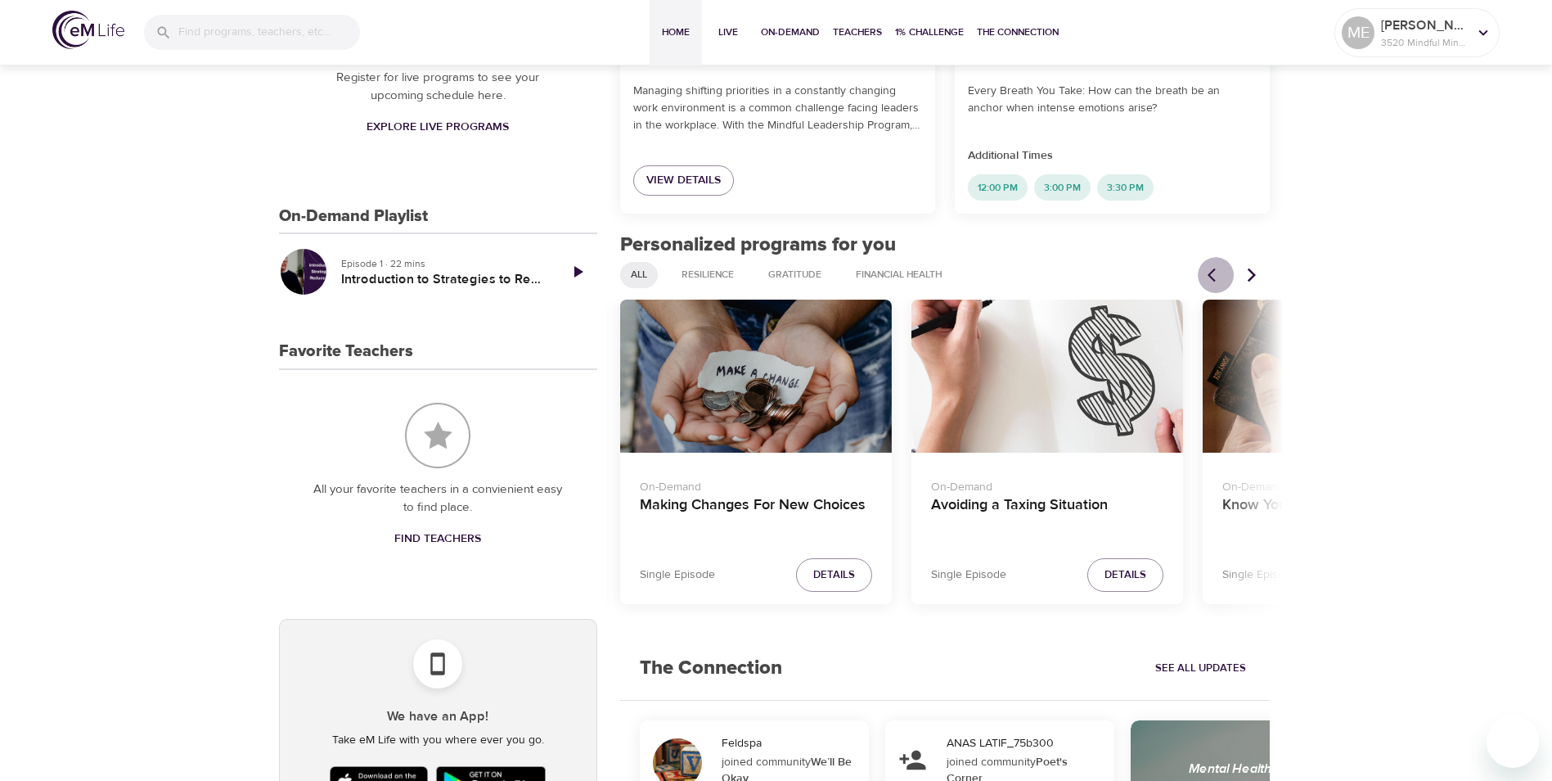
click at [1217, 274] on icon "Previous items" at bounding box center [1216, 275] width 16 height 16
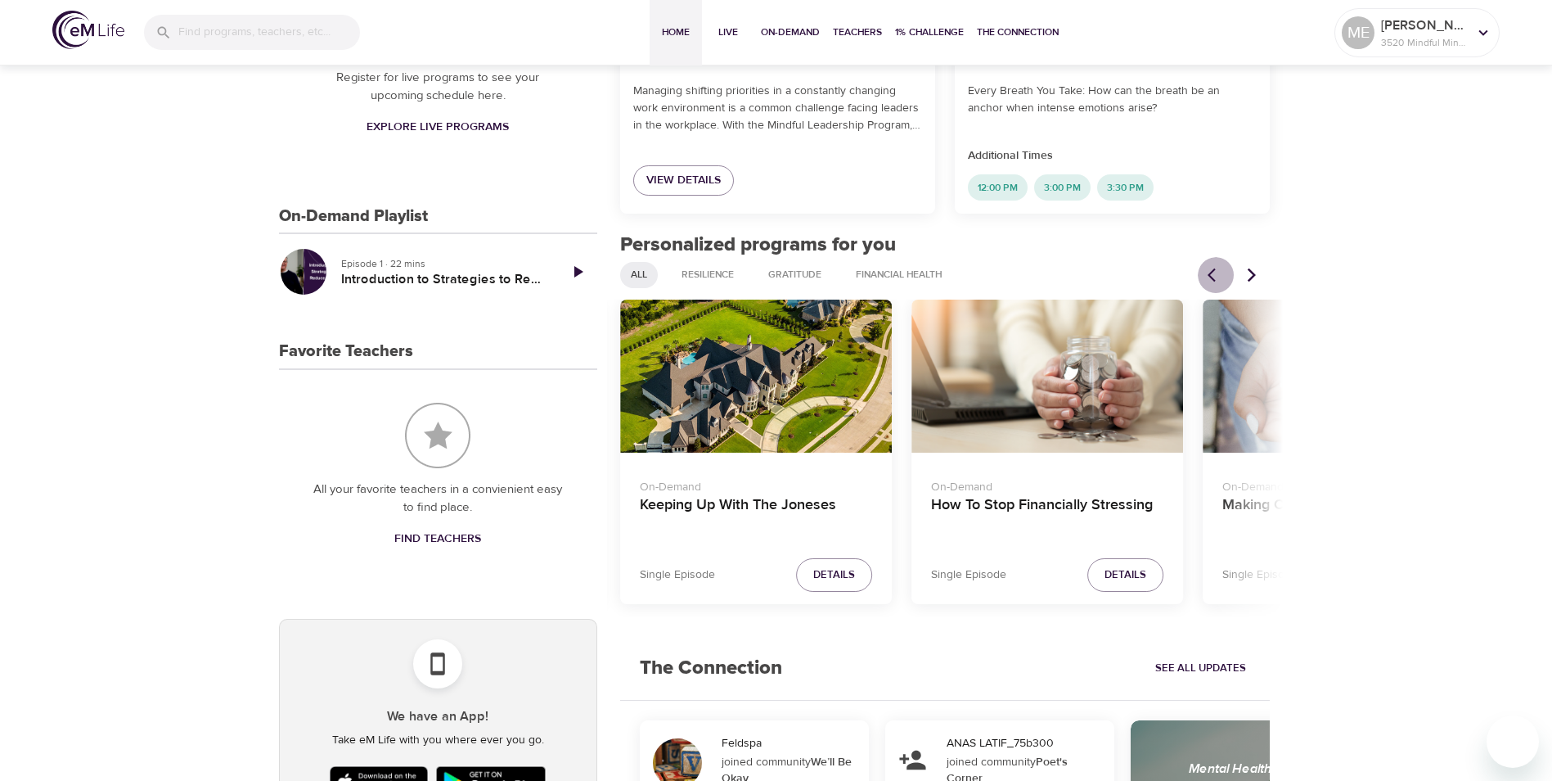
click at [1217, 274] on icon "Previous items" at bounding box center [1216, 275] width 16 height 16
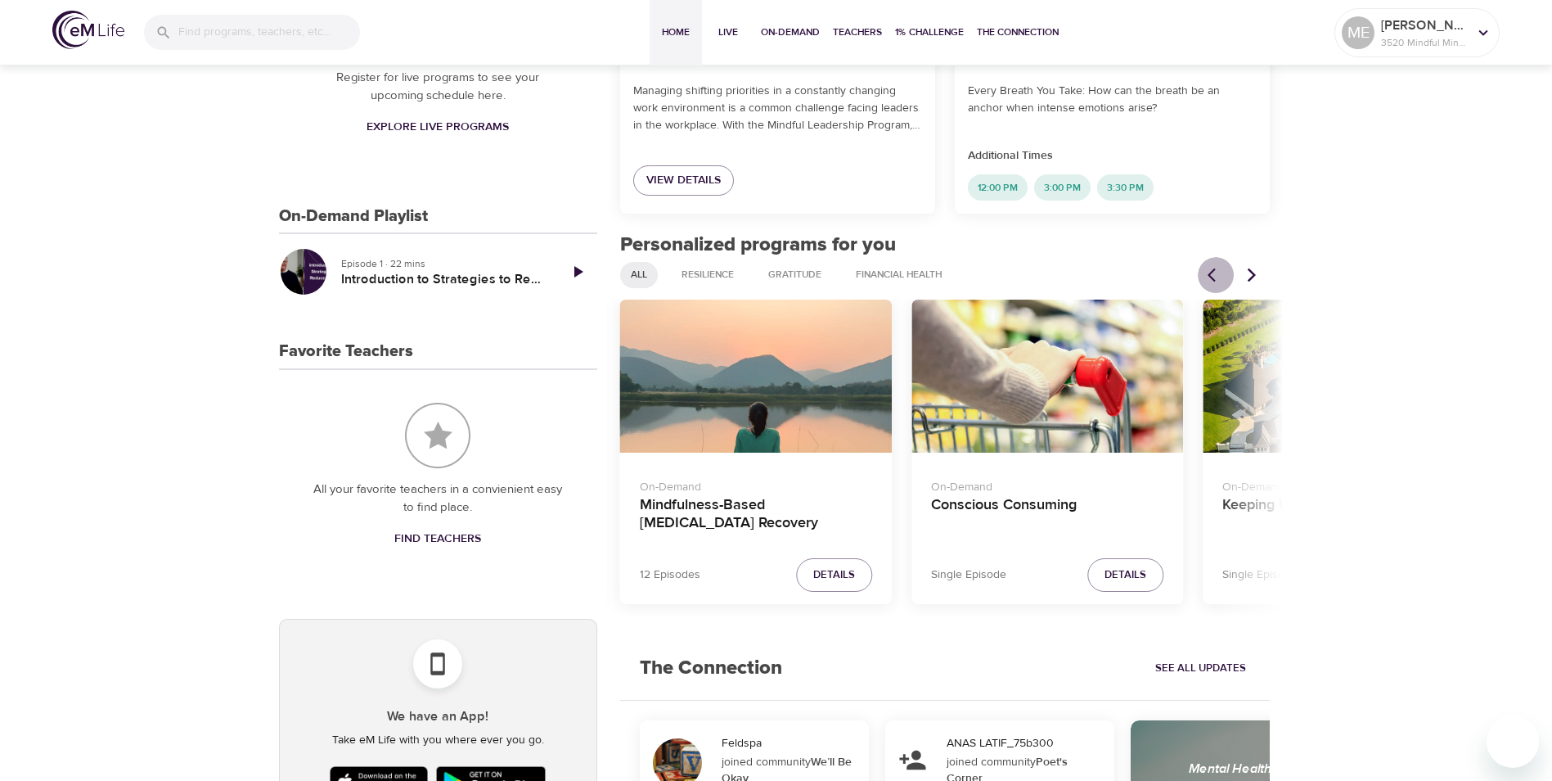
click at [1218, 274] on icon "Previous items" at bounding box center [1216, 275] width 16 height 16
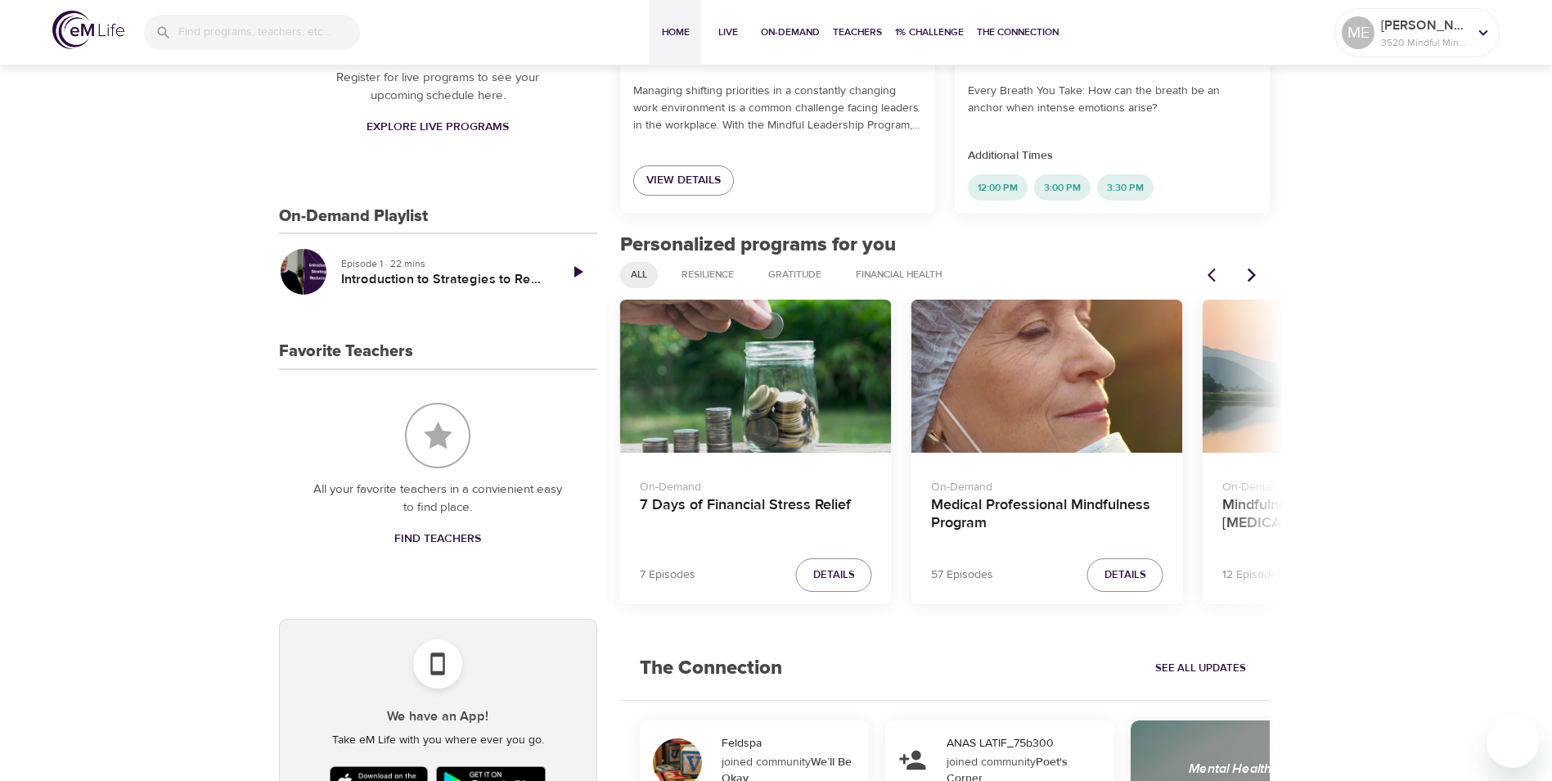
click at [1218, 274] on icon "Previous items" at bounding box center [1216, 275] width 16 height 16
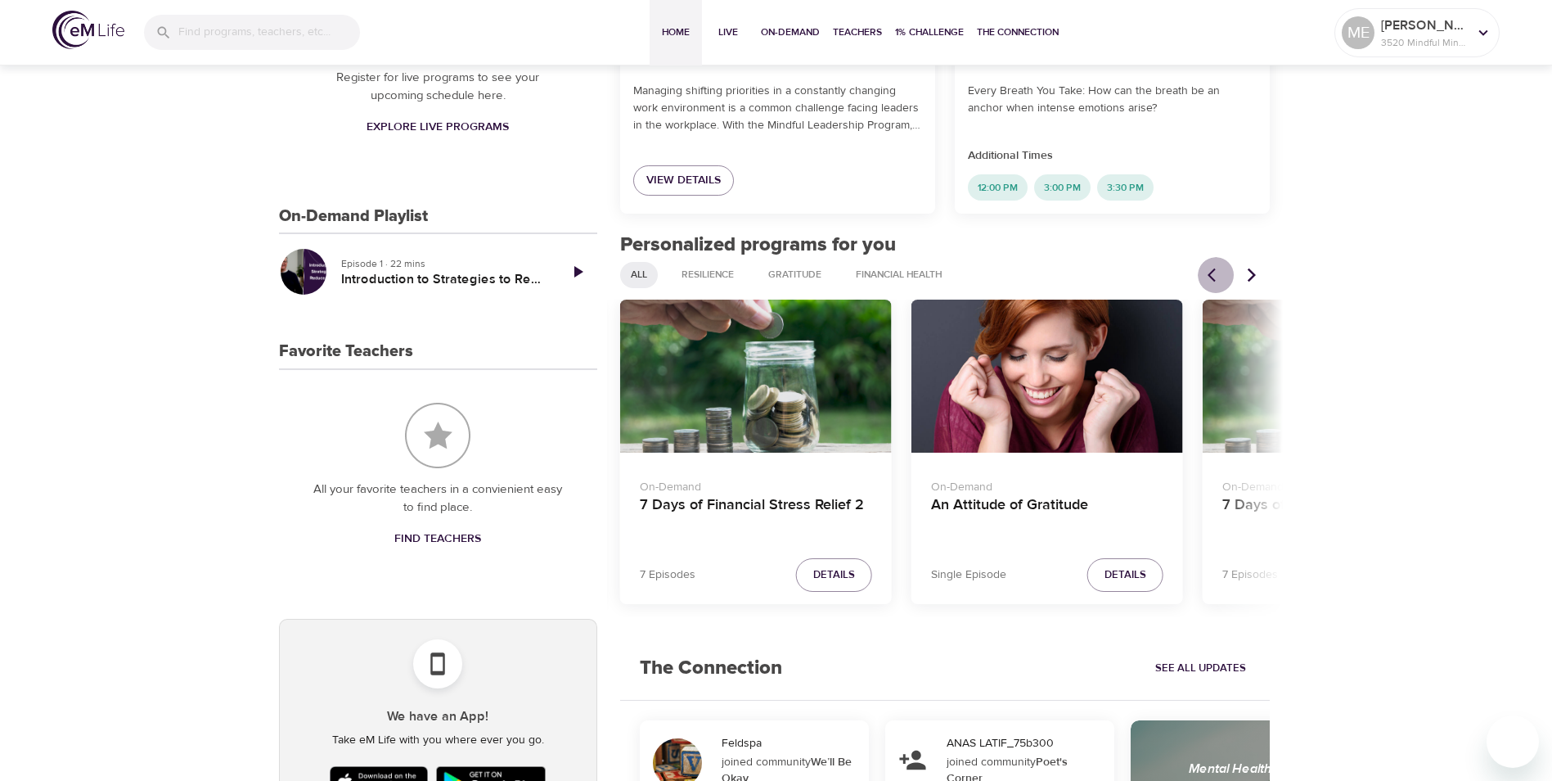
click at [1218, 274] on icon "Previous items" at bounding box center [1216, 275] width 16 height 16
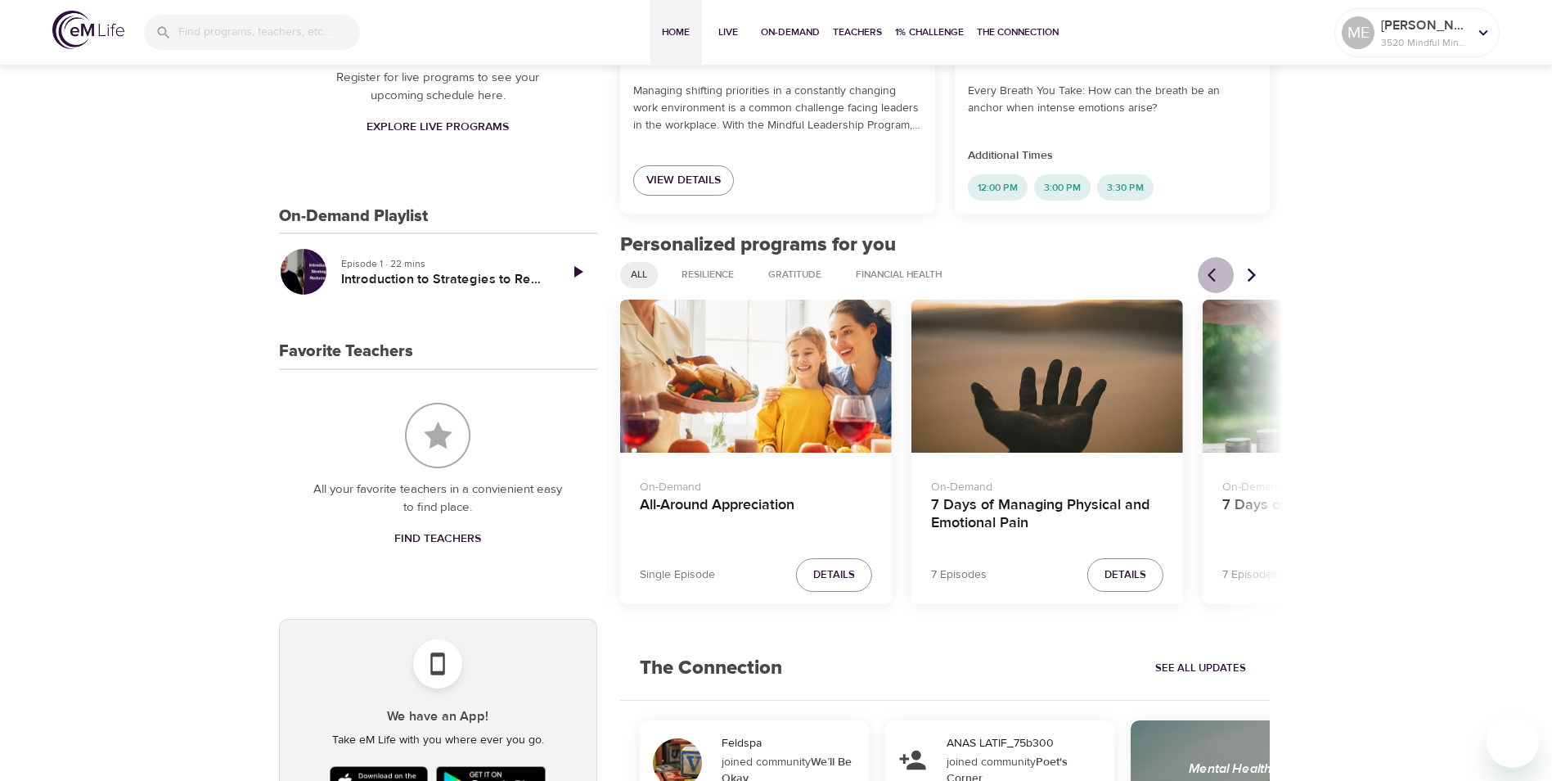
click at [1218, 274] on icon "Previous items" at bounding box center [1216, 275] width 16 height 16
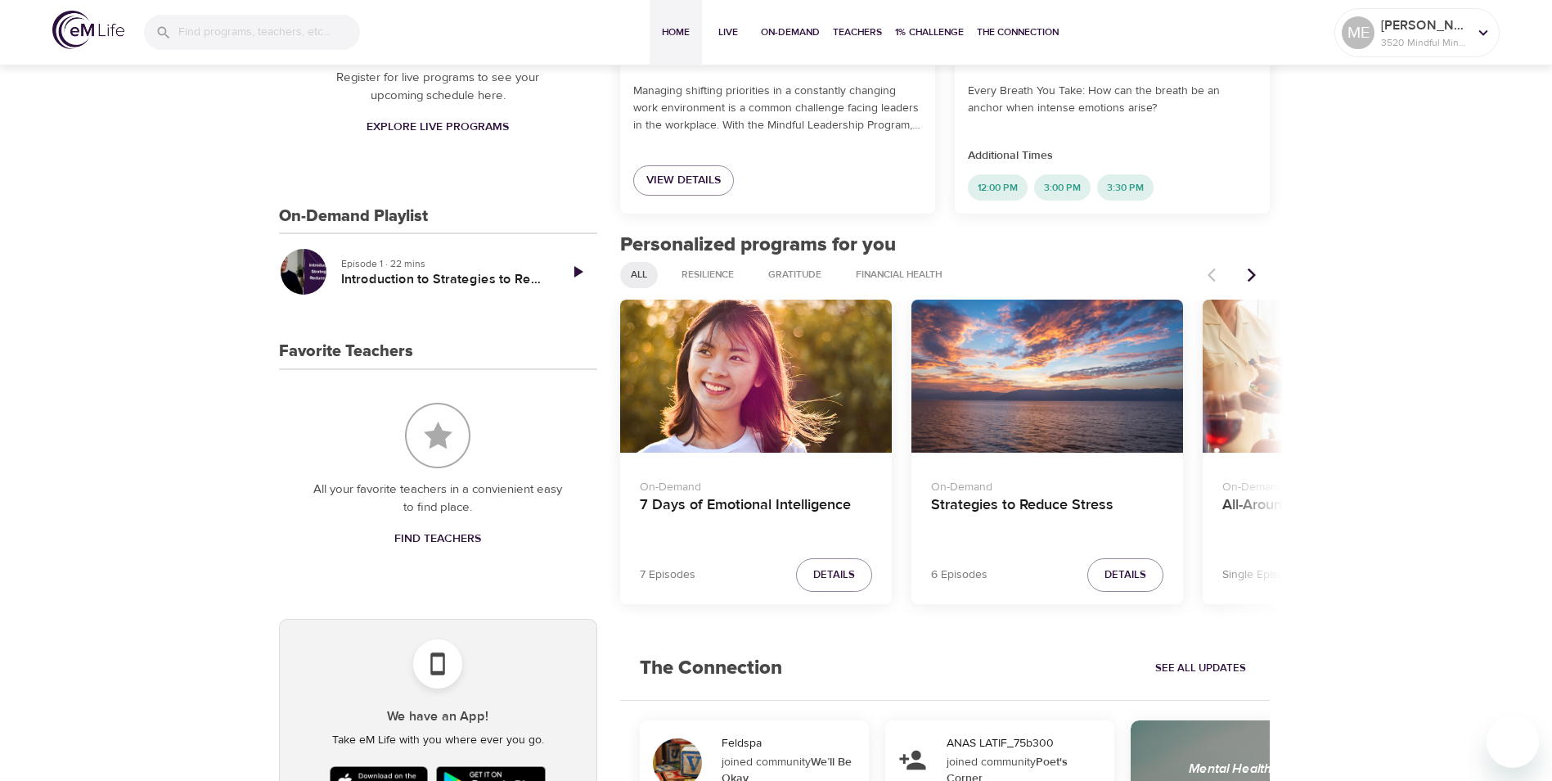
click at [1219, 274] on div at bounding box center [1234, 275] width 72 height 36
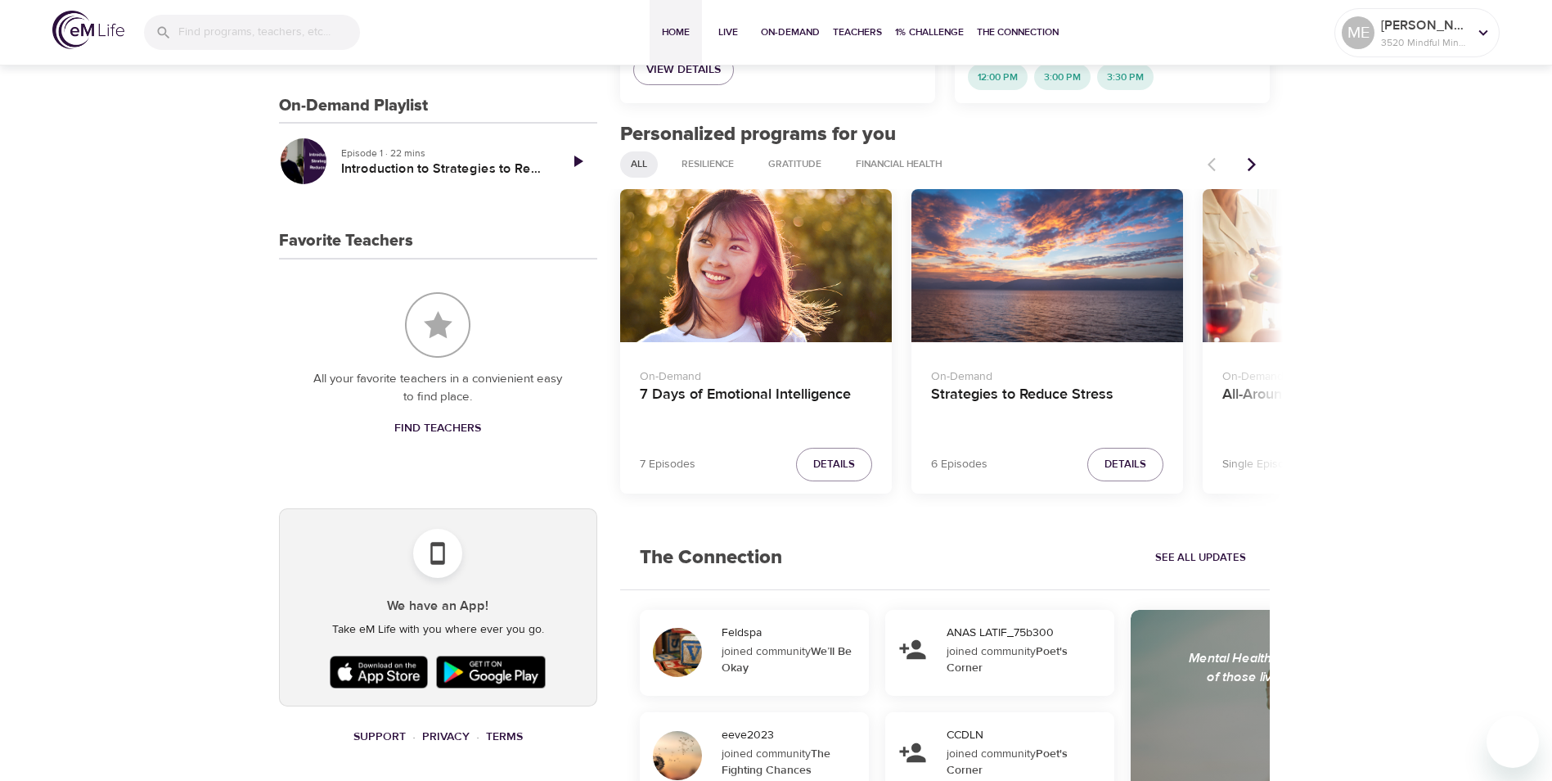
scroll to position [900, 0]
